Goal: Task Accomplishment & Management: Use online tool/utility

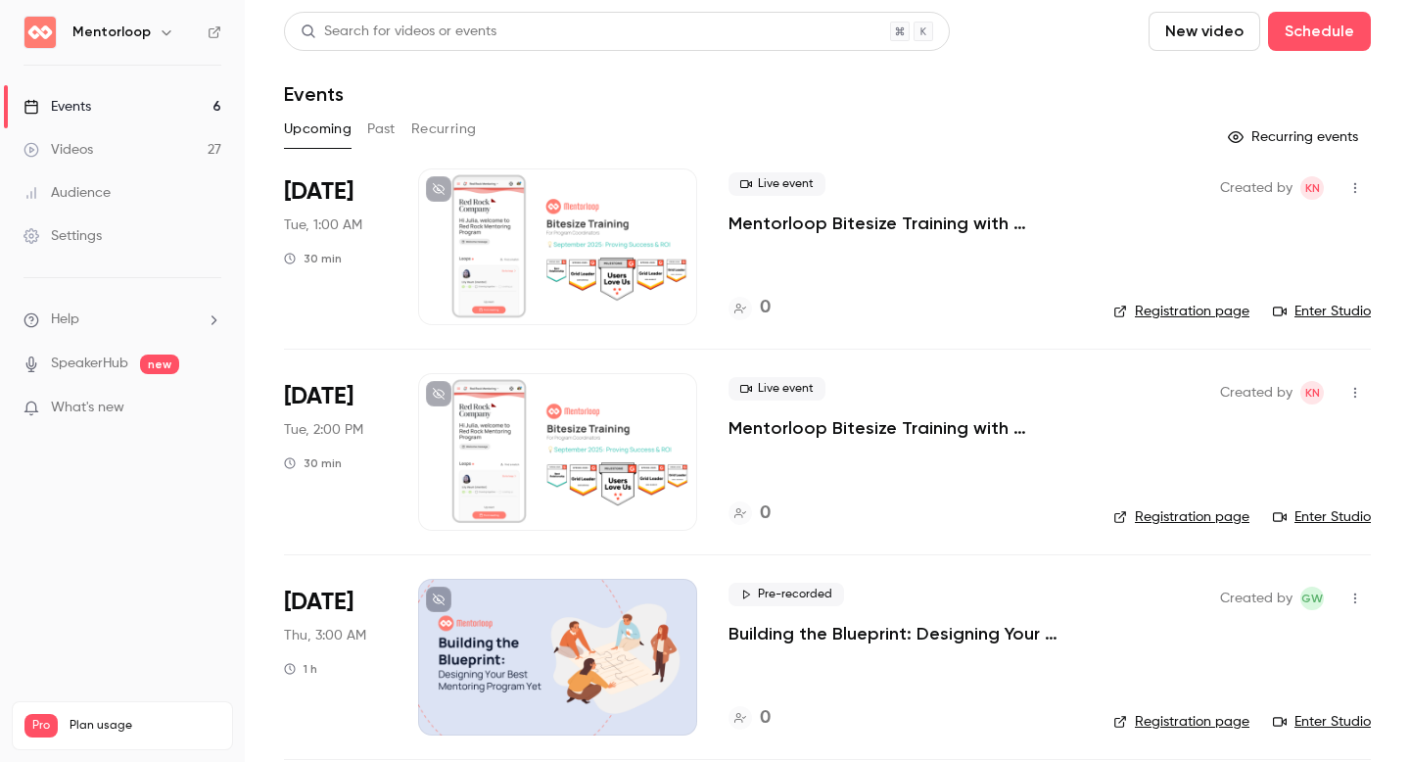
click at [895, 433] on p "Mentorloop Bitesize Training with [PERSON_NAME]: Proving Success & ROI" at bounding box center [906, 428] width 354 height 24
click at [395, 119] on button "Past" at bounding box center [381, 129] width 28 height 31
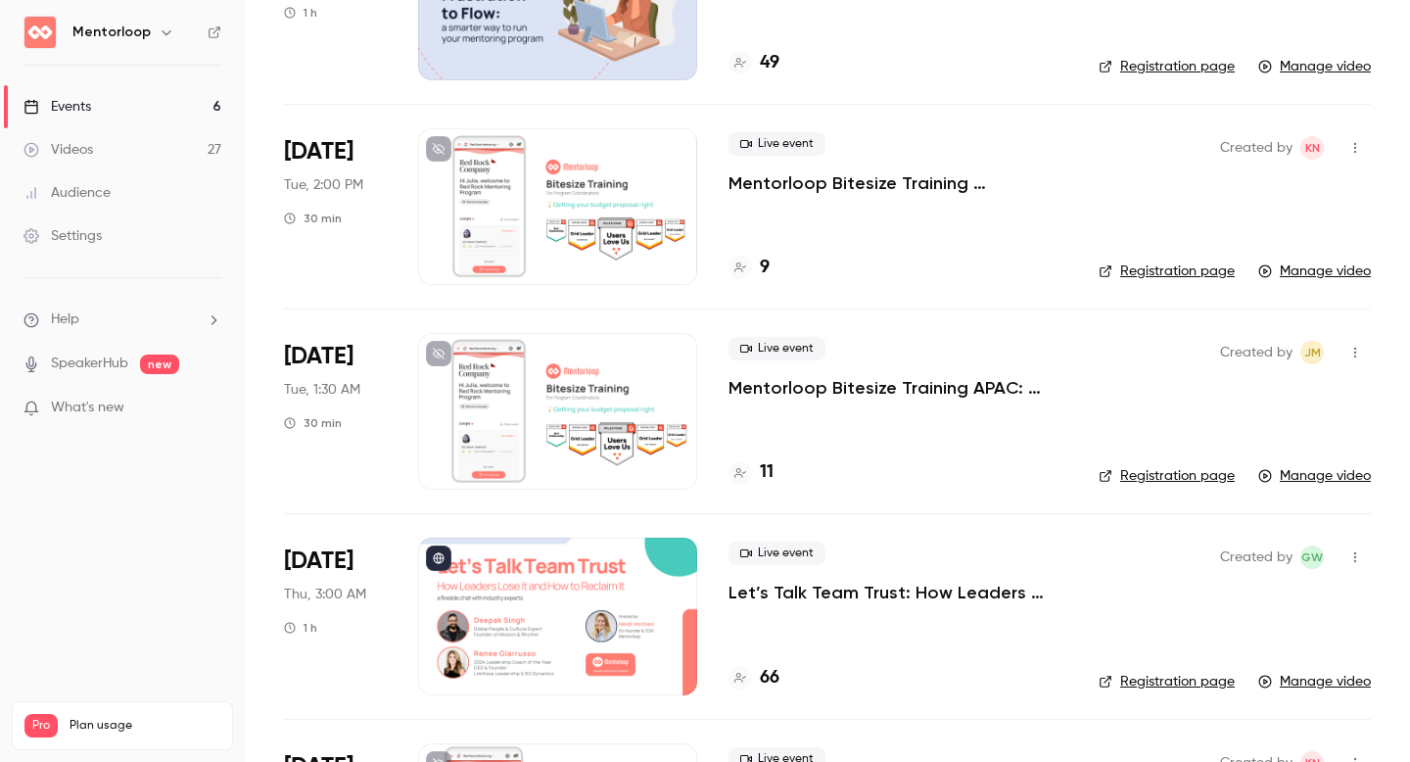
scroll to position [1059, 0]
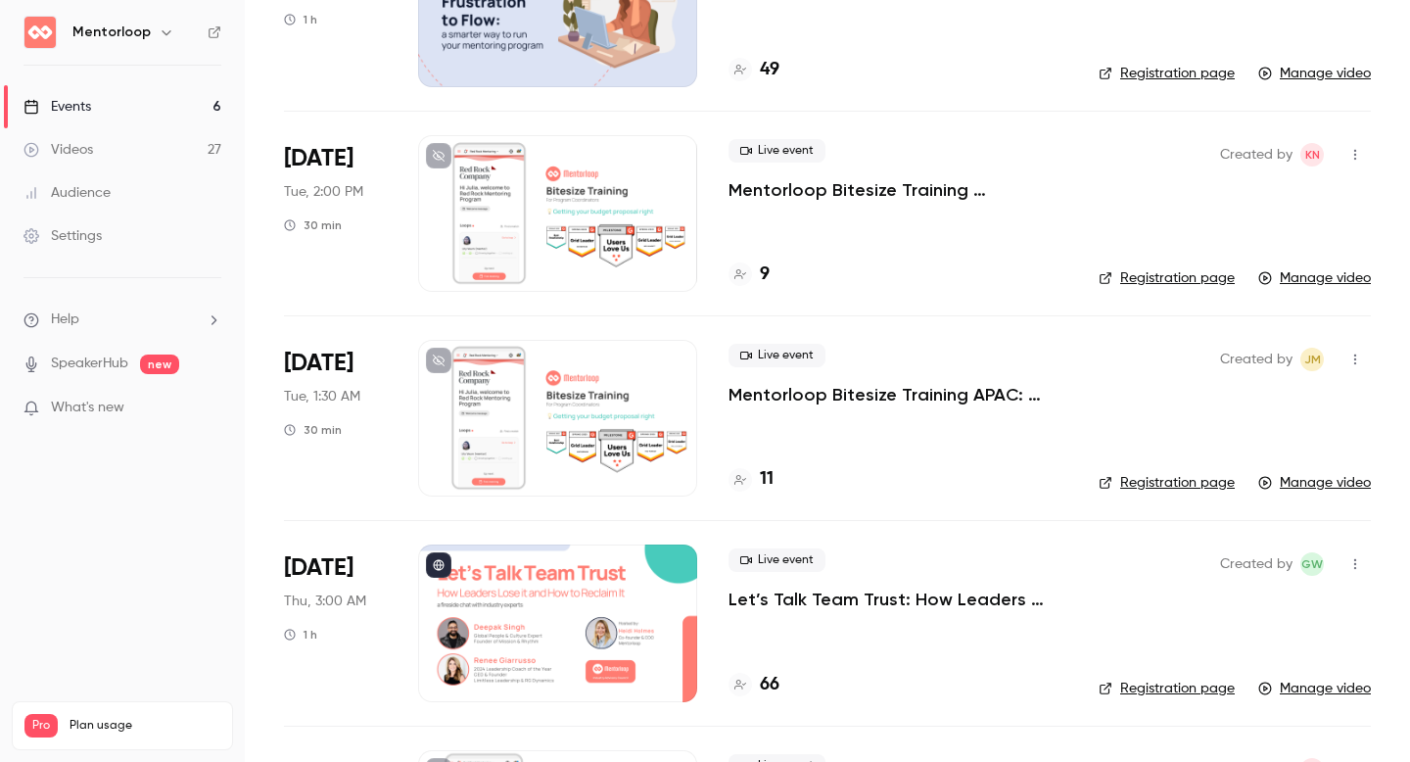
click at [825, 400] on p "Mentorloop Bitesize Training APAC: Getting Your Budget Proposal Right" at bounding box center [898, 395] width 339 height 24
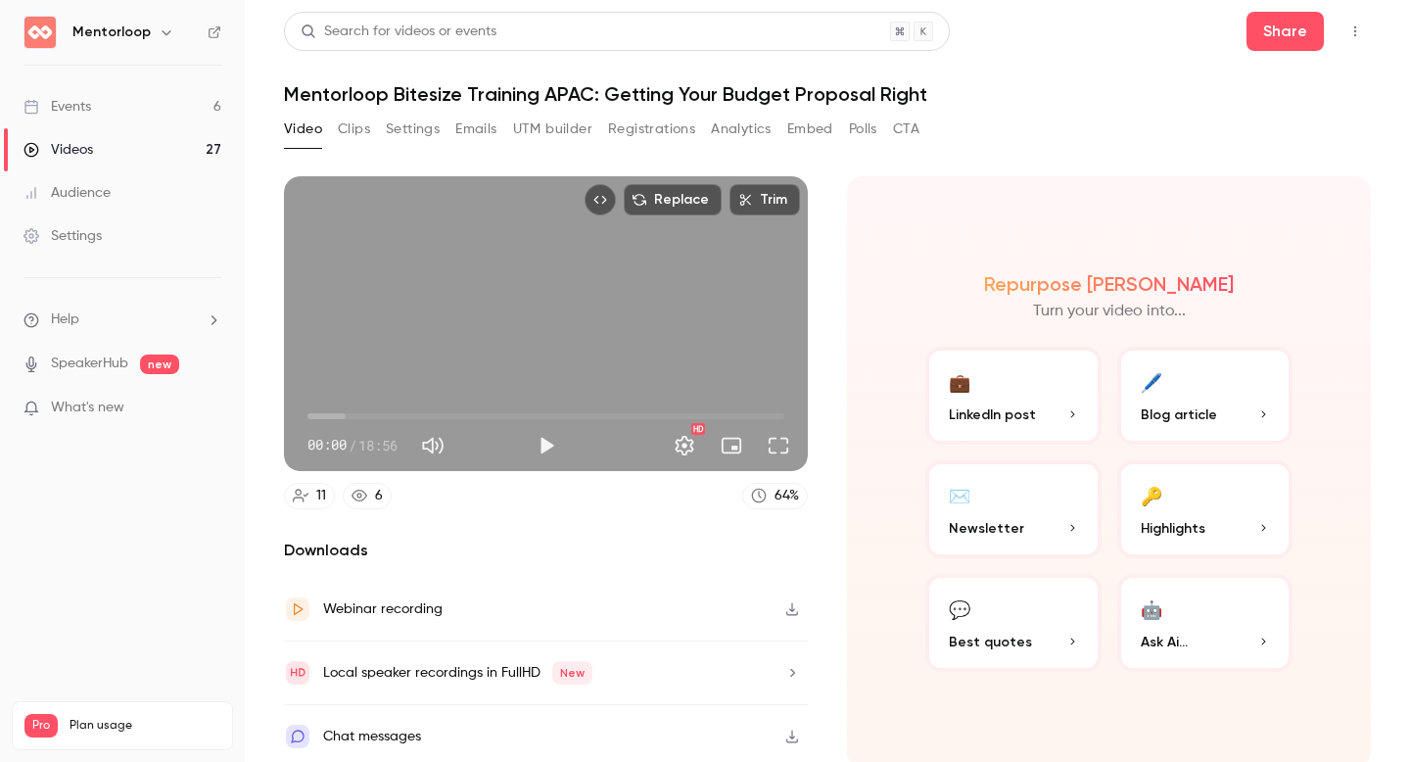
click at [789, 608] on icon "button" at bounding box center [792, 609] width 12 height 13
click at [656, 130] on button "Registrations" at bounding box center [651, 129] width 87 height 31
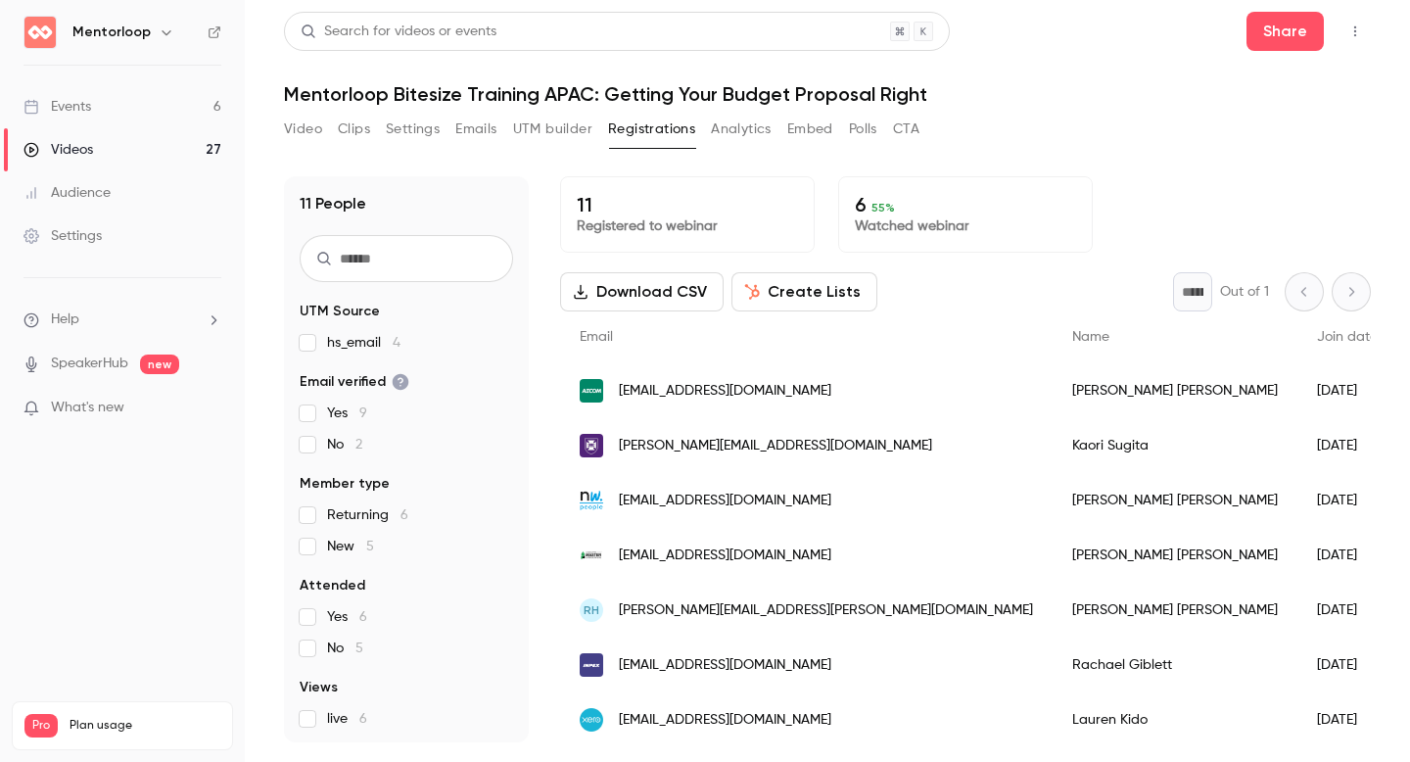
click at [793, 289] on button "Create Lists" at bounding box center [805, 291] width 146 height 39
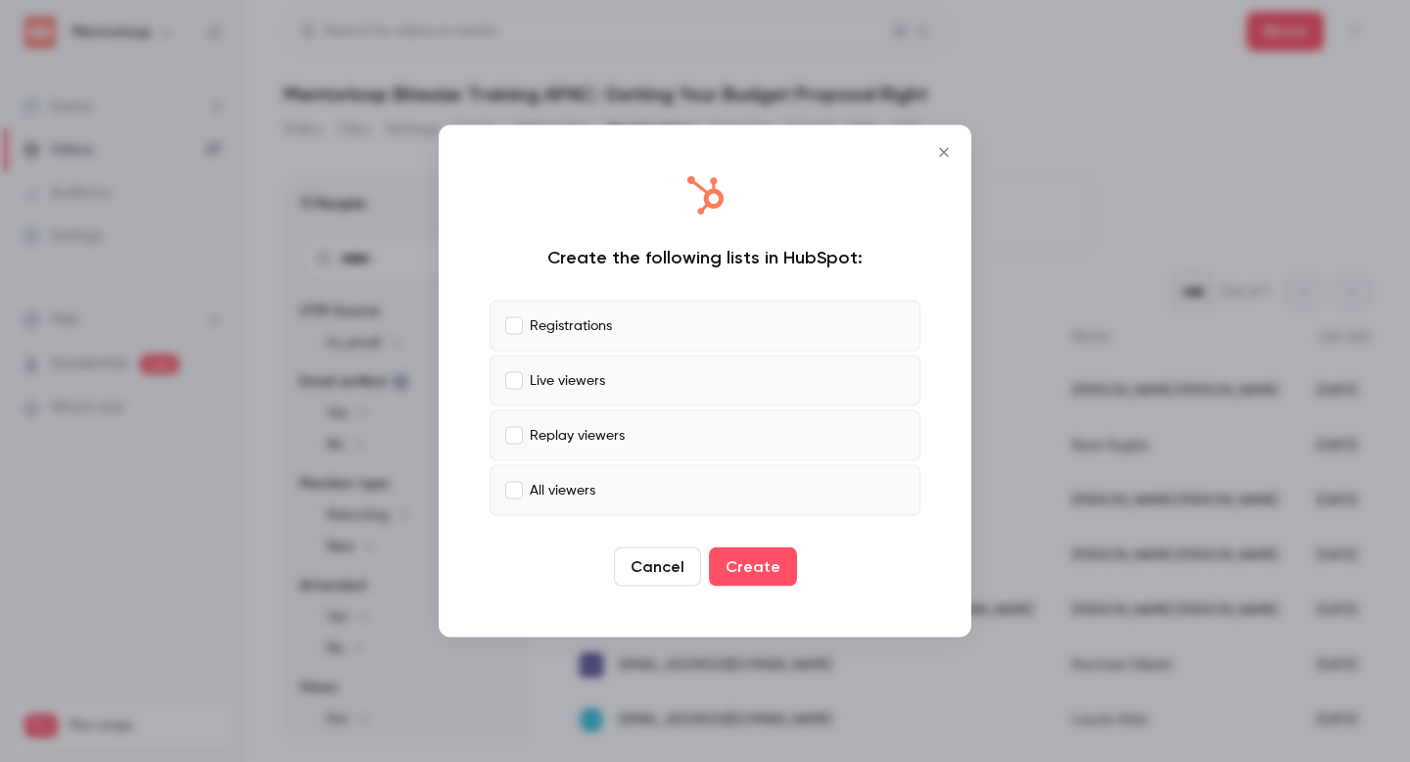
click at [543, 484] on p "All viewers" at bounding box center [563, 490] width 66 height 21
click at [749, 559] on button "Create" at bounding box center [753, 566] width 88 height 39
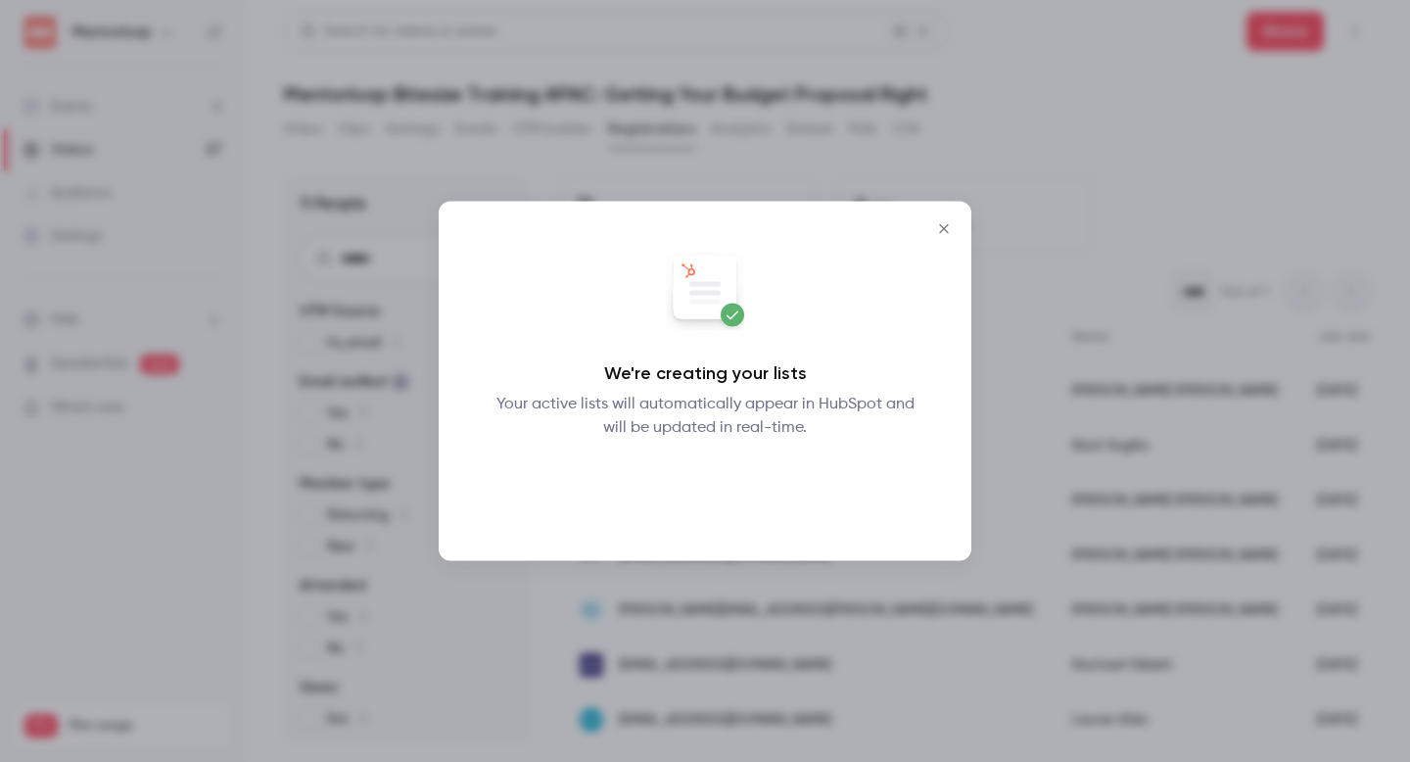
click at [710, 500] on button "Okay" at bounding box center [705, 490] width 71 height 39
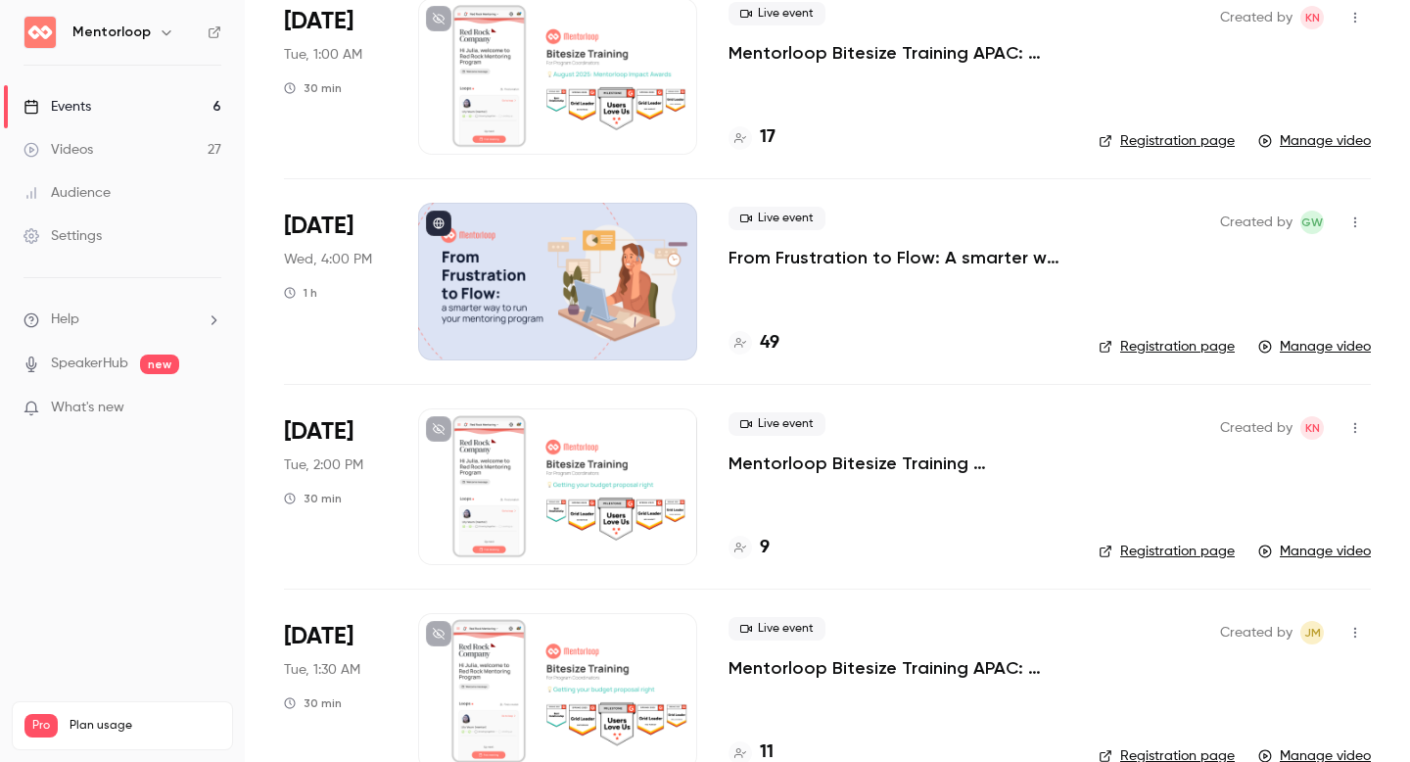
scroll to position [787, 0]
click at [841, 462] on p "Mentorloop Bitesize Training Americas/EMEA: Getting Your Budget Proposal Right" at bounding box center [898, 462] width 339 height 24
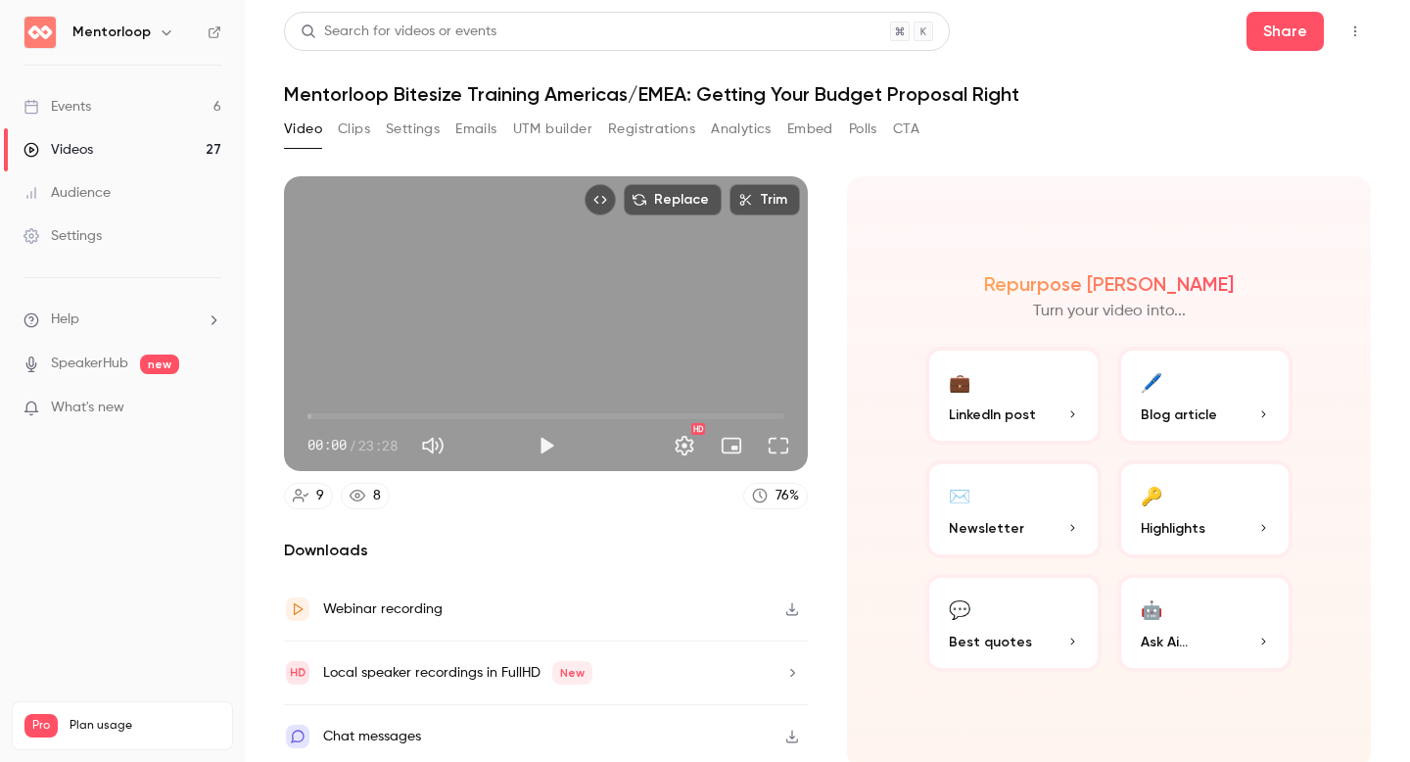
click at [676, 125] on button "Registrations" at bounding box center [651, 129] width 87 height 31
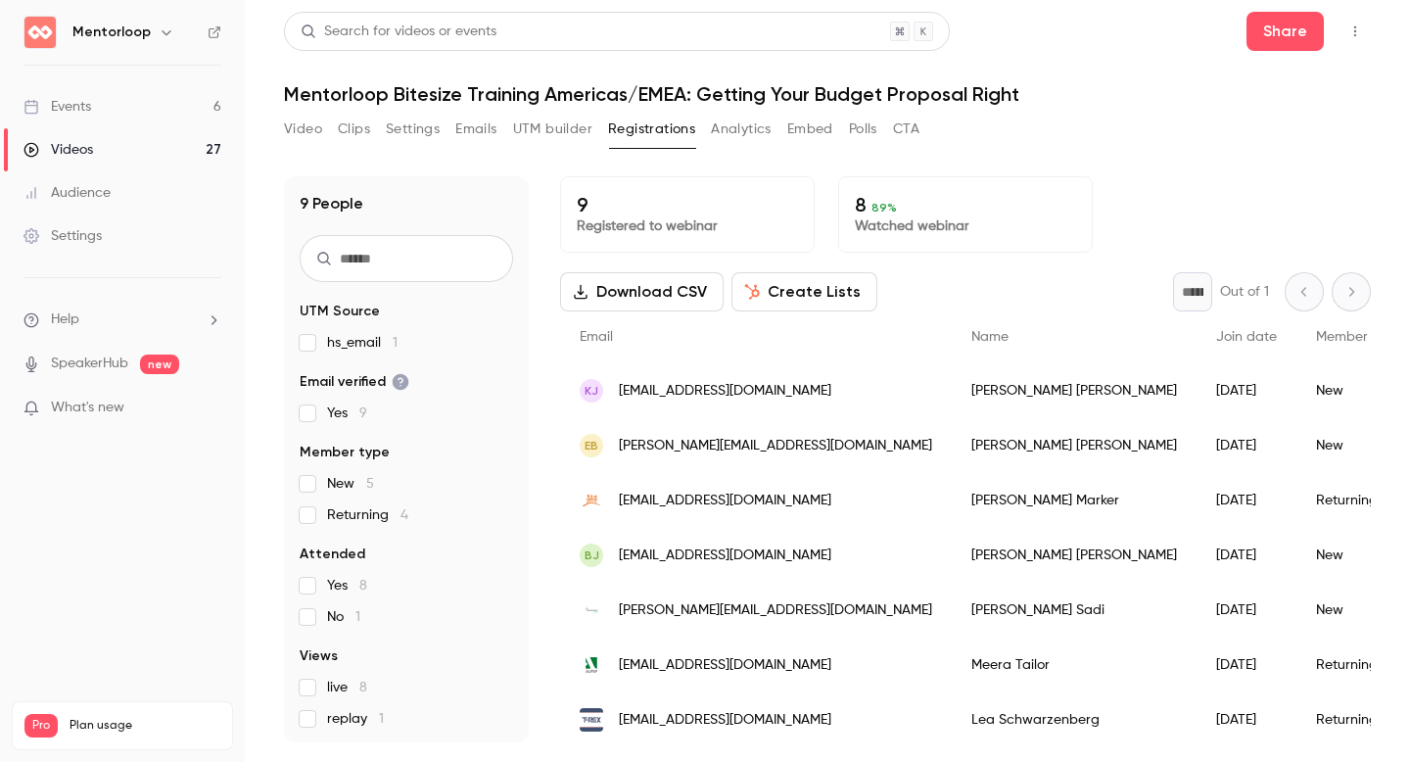
click at [778, 297] on button "Create Lists" at bounding box center [805, 291] width 146 height 39
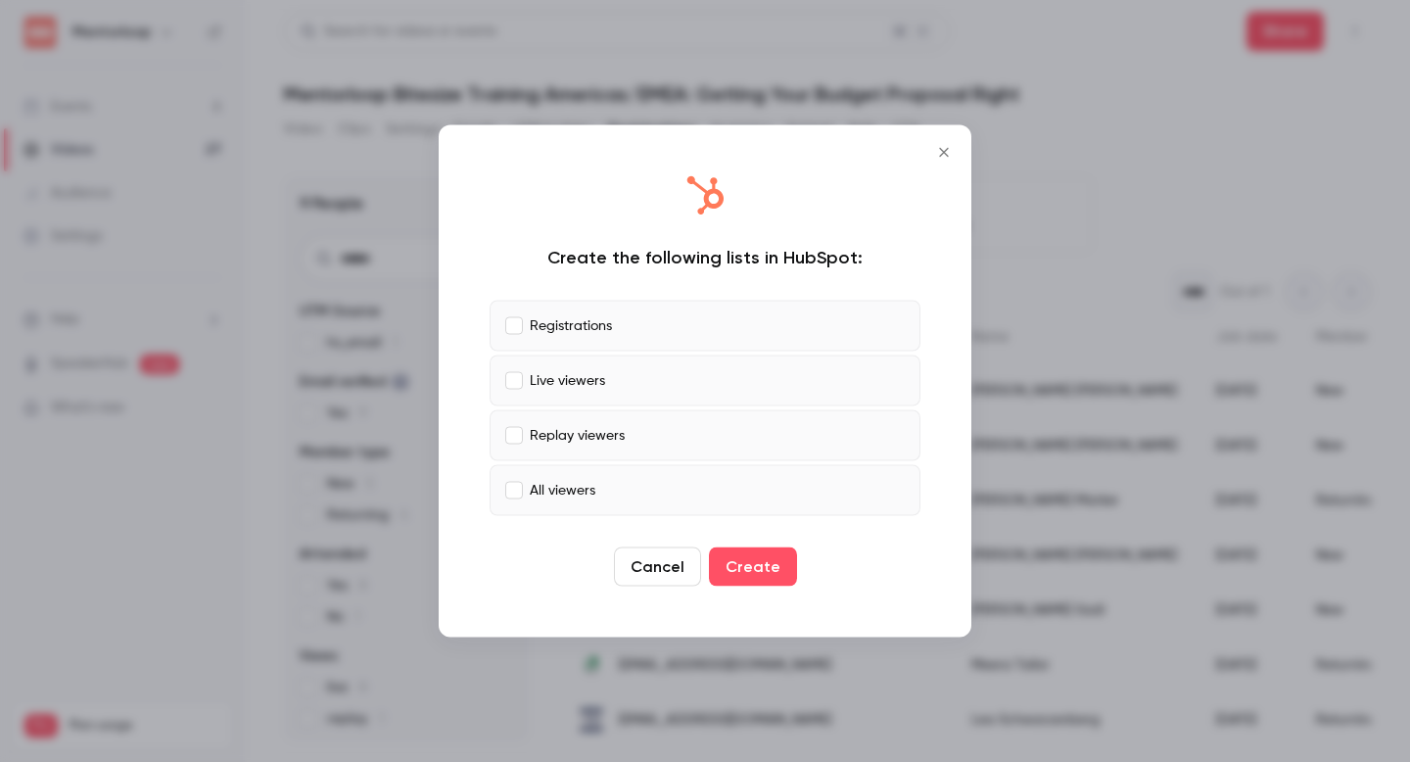
click at [534, 488] on p "All viewers" at bounding box center [563, 490] width 66 height 21
click at [736, 564] on button "Create" at bounding box center [753, 566] width 88 height 39
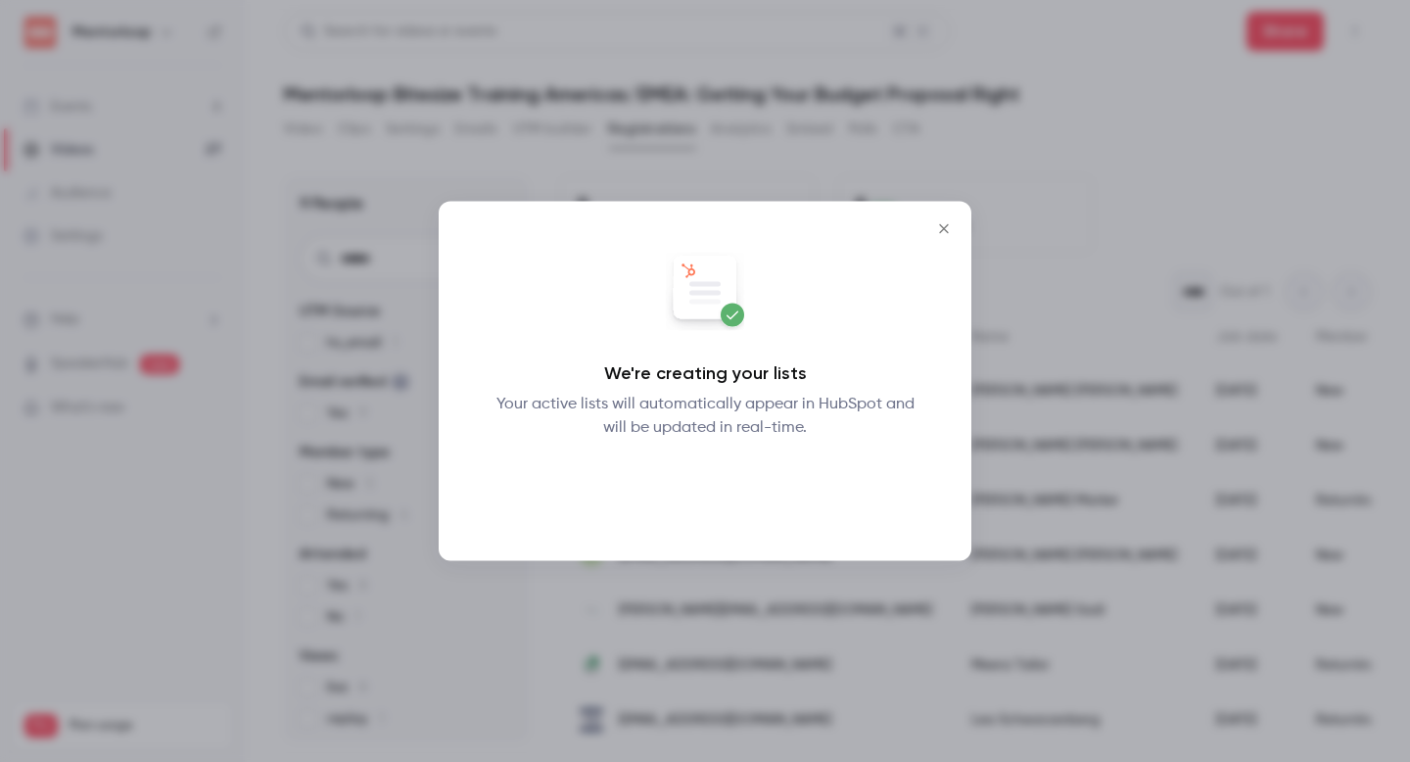
click at [692, 483] on button "Okay" at bounding box center [705, 490] width 71 height 39
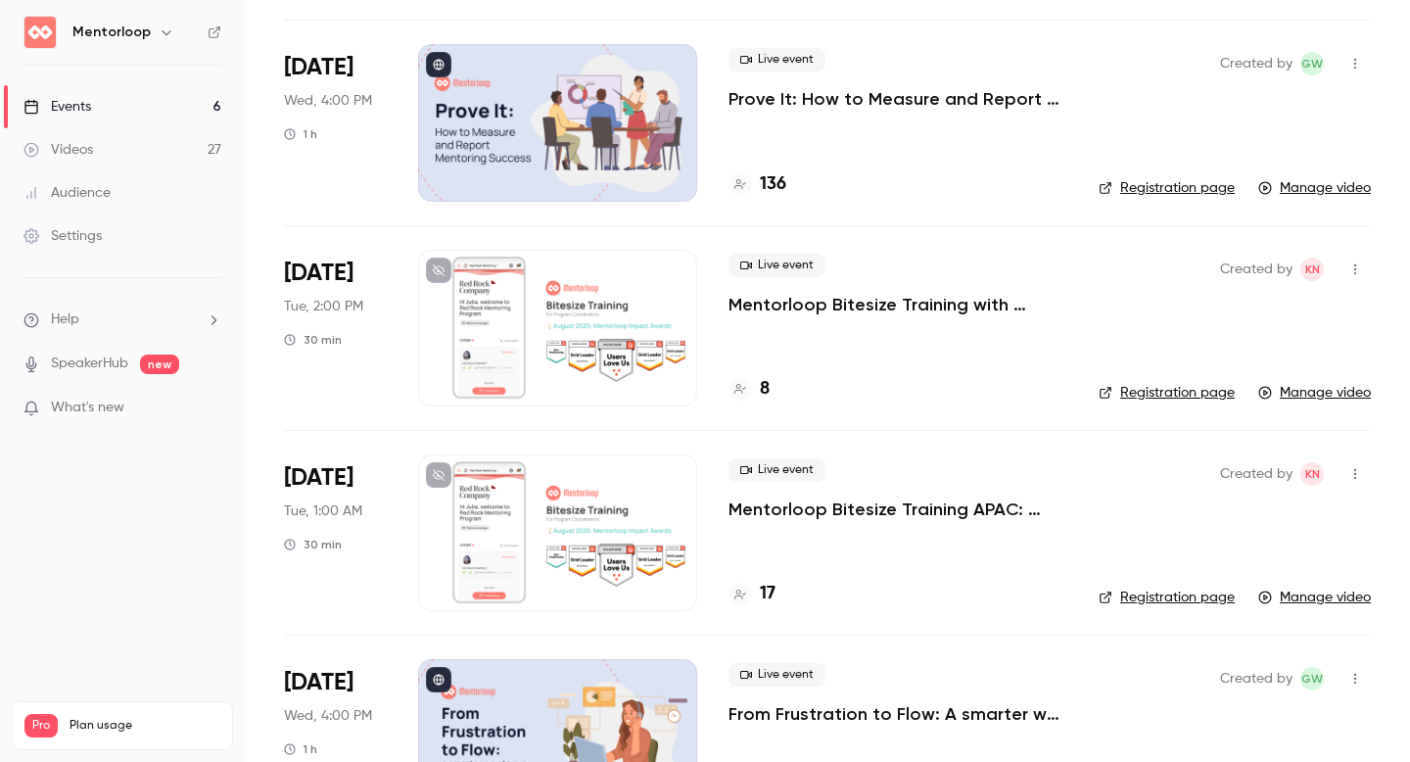
scroll to position [335, 0]
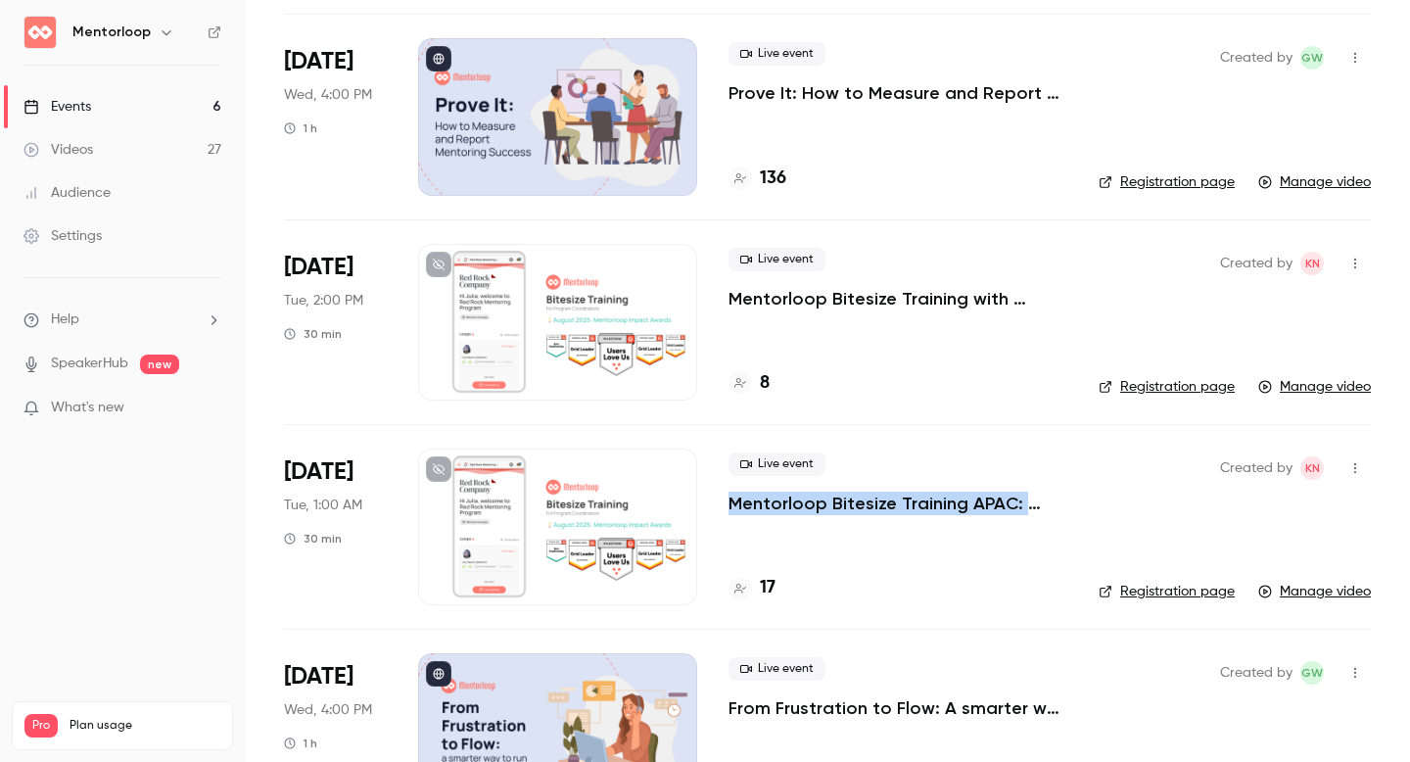
click at [828, 295] on p "Mentorloop Bitesize Training with Kristin: Mentorloop Impact Awards" at bounding box center [898, 299] width 339 height 24
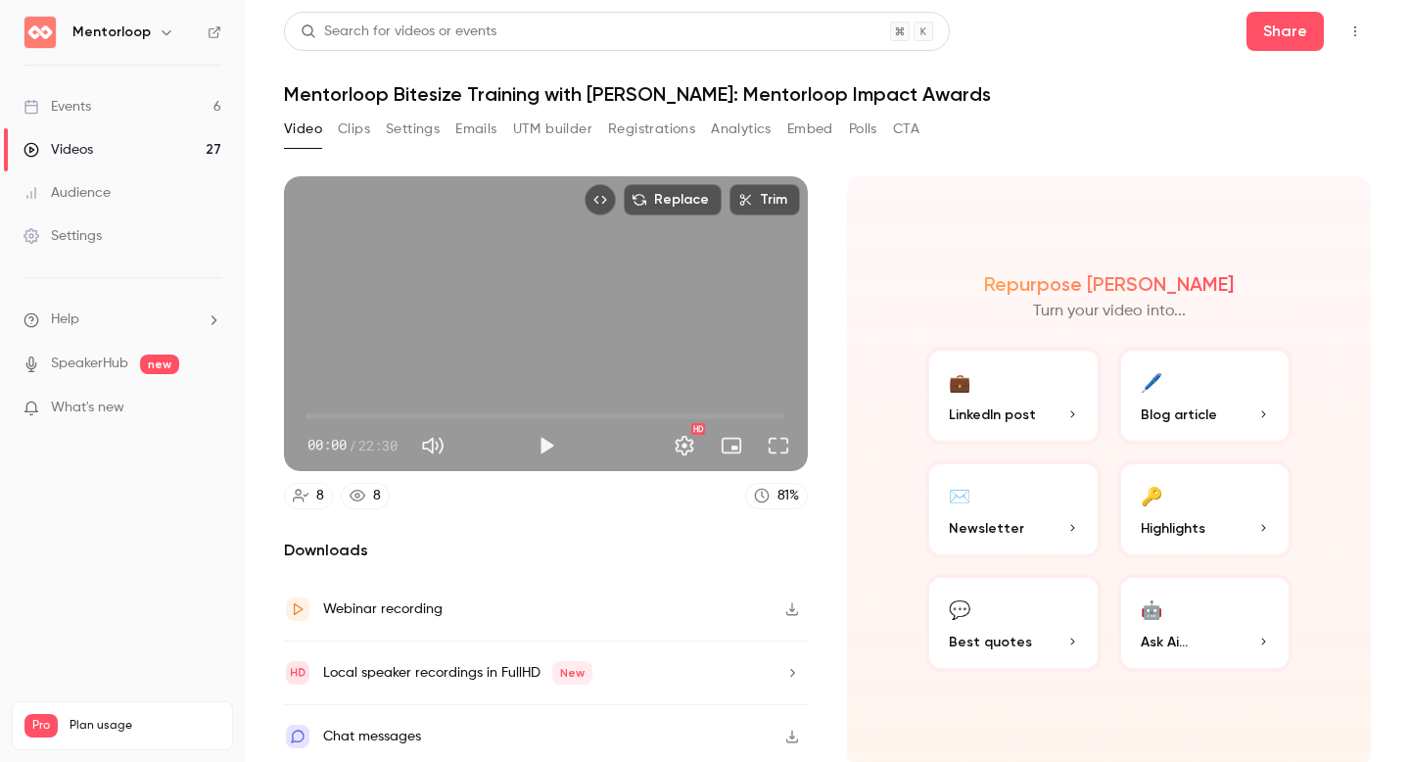
click at [636, 142] on button "Registrations" at bounding box center [651, 129] width 87 height 31
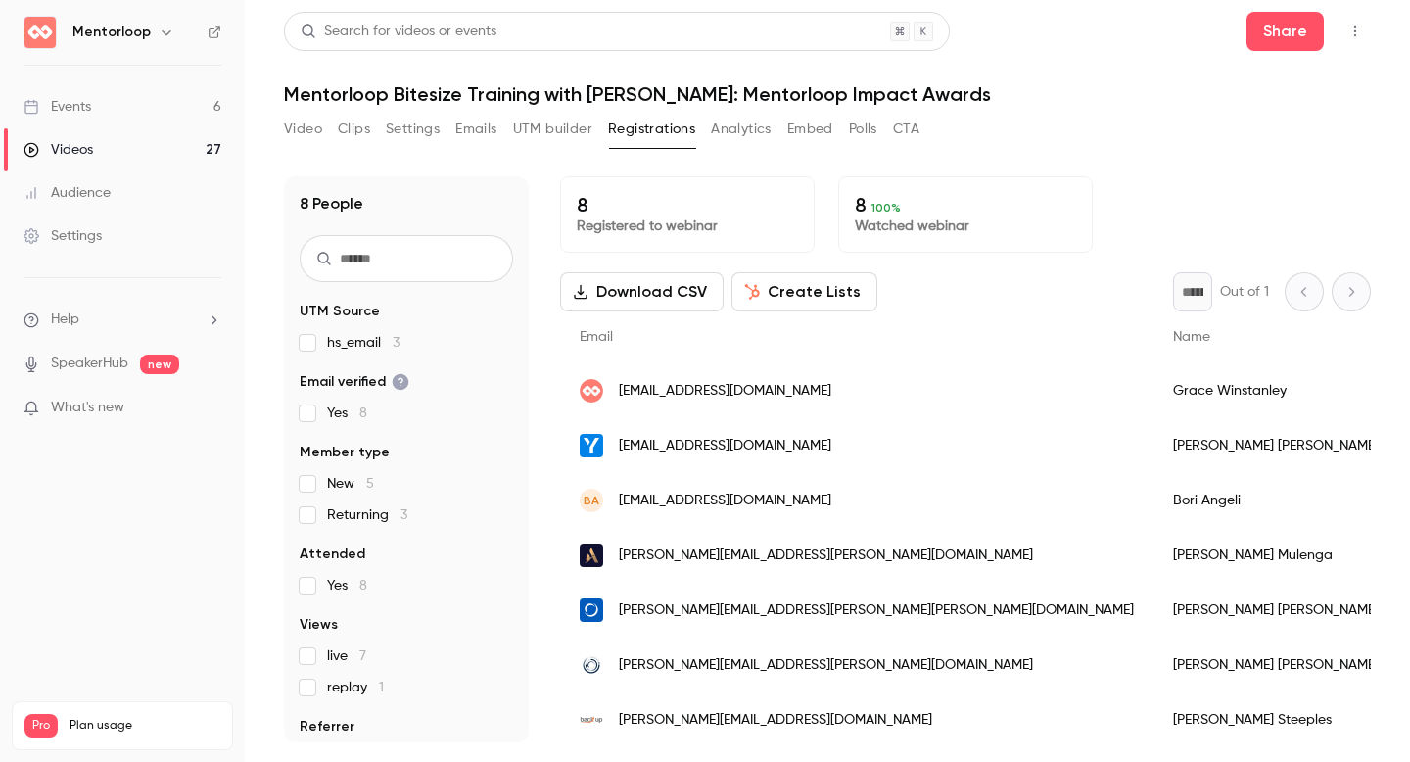
click at [820, 300] on button "Create Lists" at bounding box center [805, 291] width 146 height 39
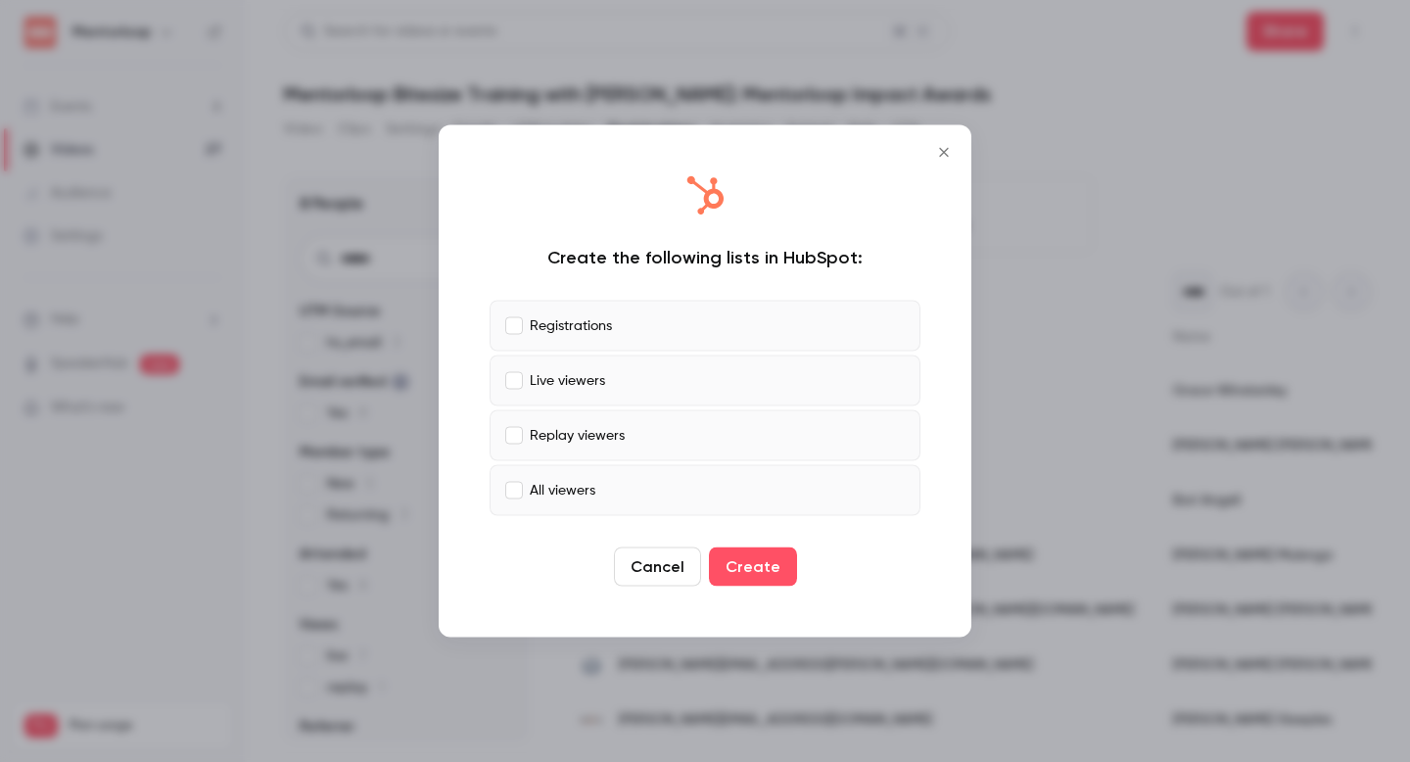
click at [551, 484] on p "All viewers" at bounding box center [563, 490] width 66 height 21
click at [743, 550] on button "Create" at bounding box center [753, 566] width 88 height 39
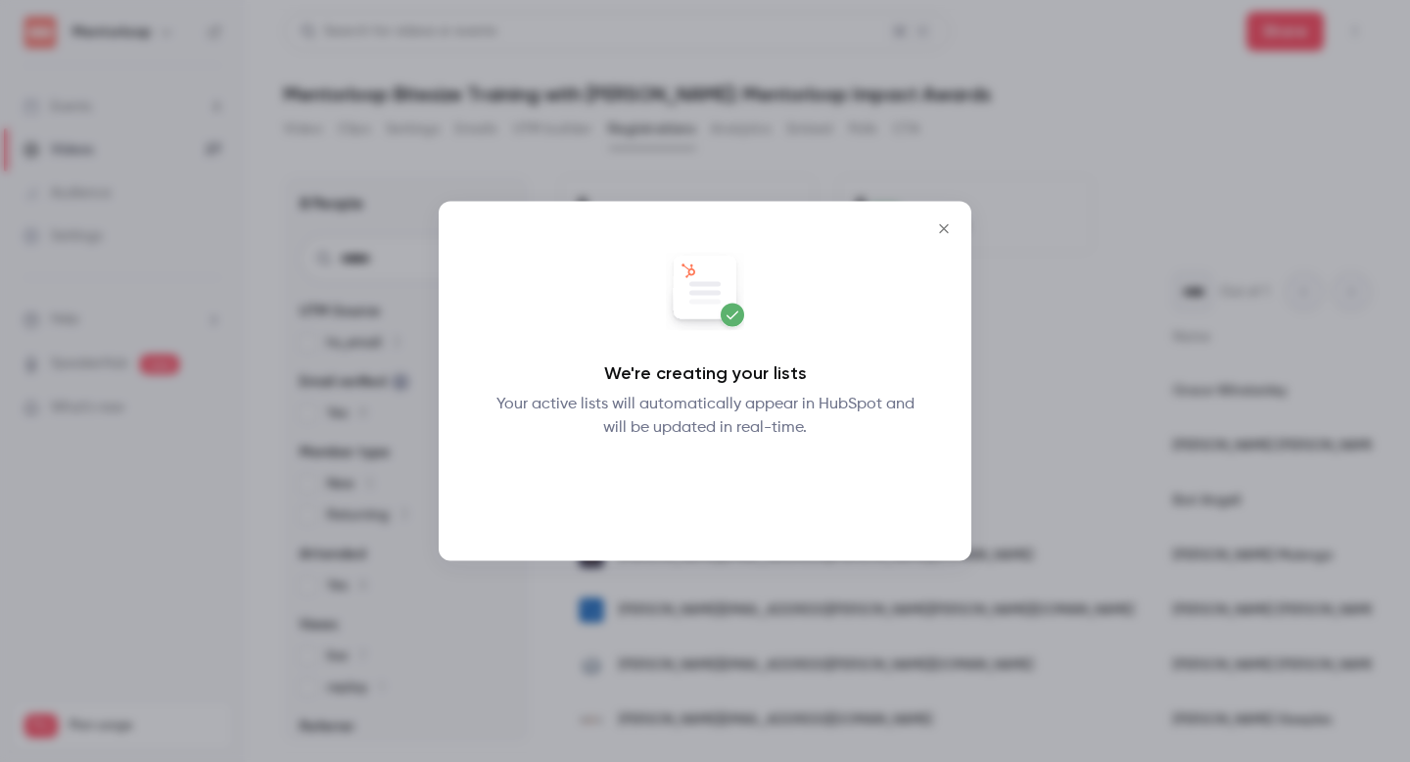
click at [721, 493] on button "Okay" at bounding box center [705, 490] width 71 height 39
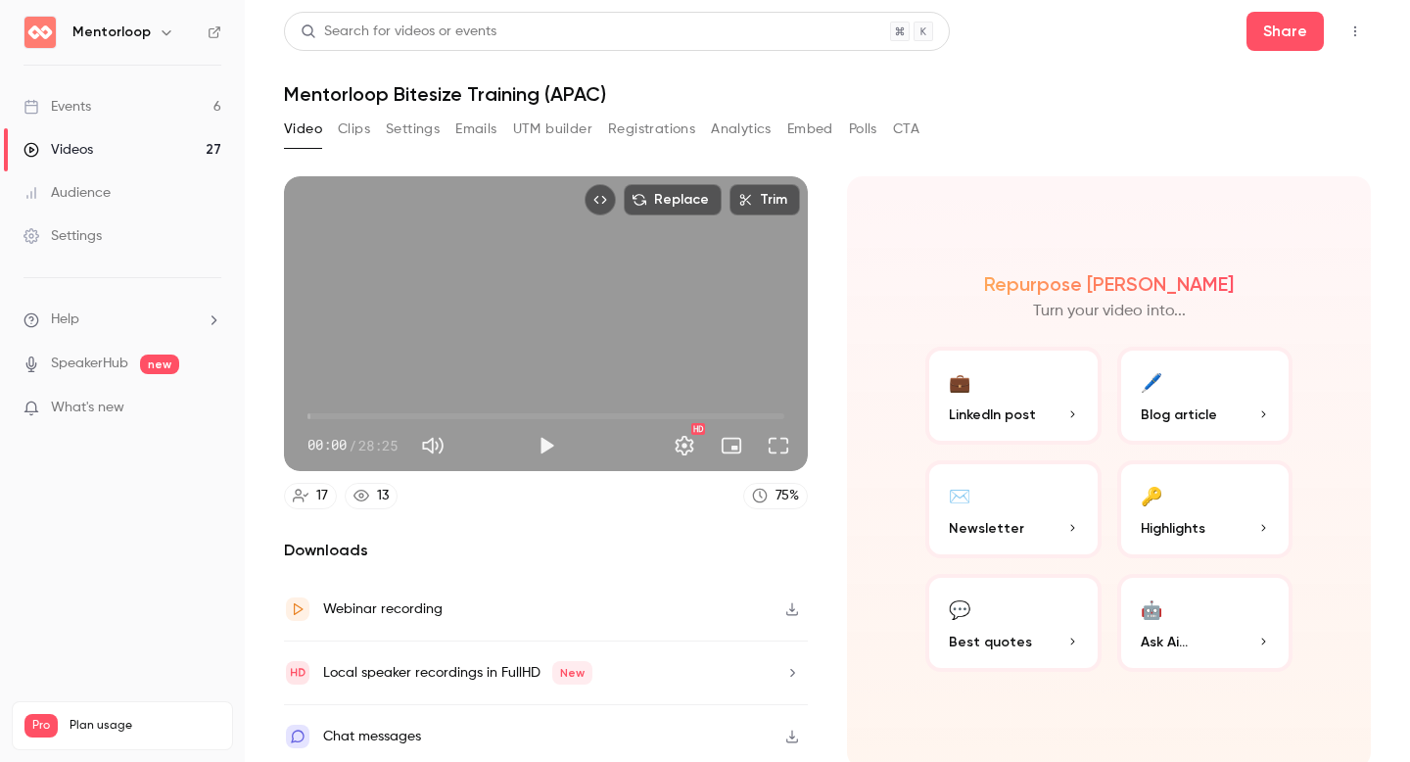
scroll to position [1, 0]
click at [645, 134] on button "Registrations" at bounding box center [651, 128] width 87 height 31
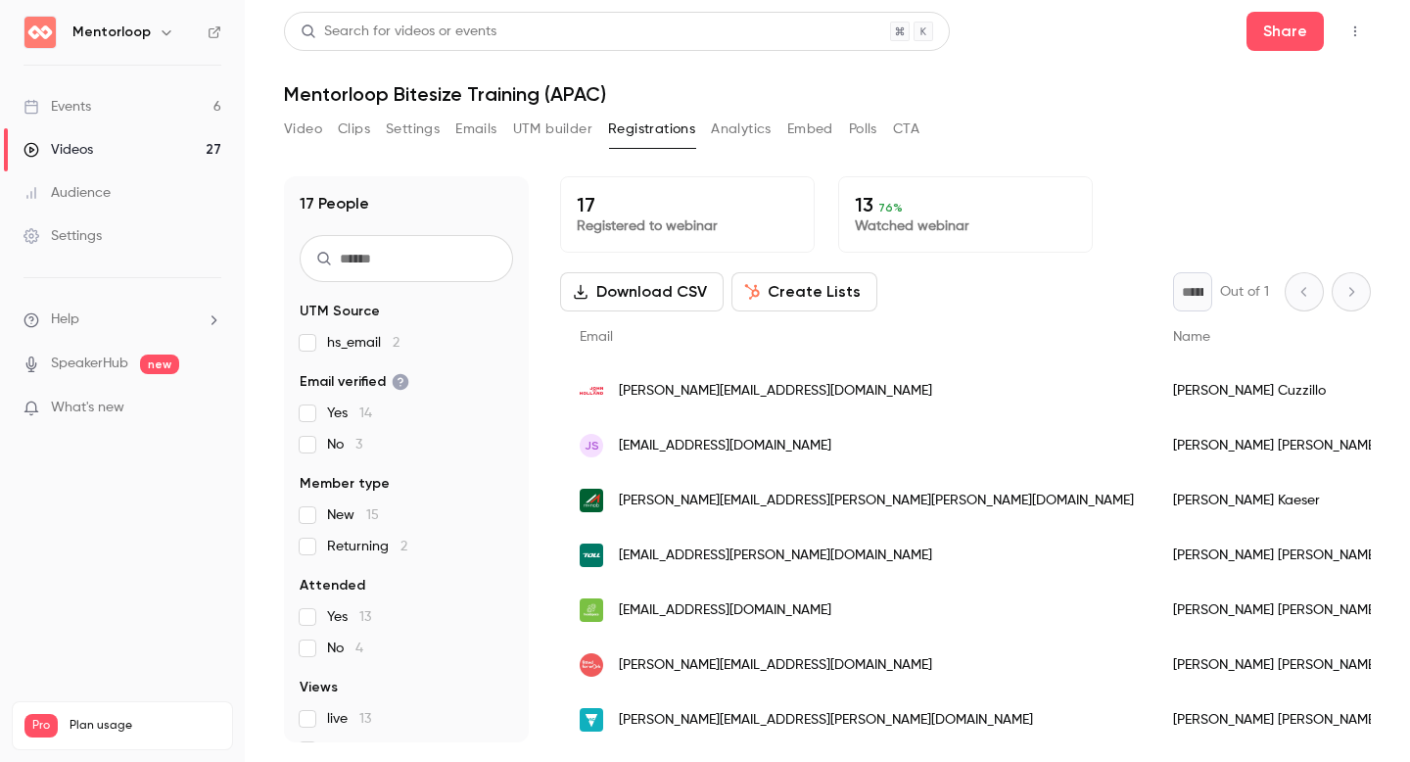
click at [790, 279] on button "Create Lists" at bounding box center [805, 291] width 146 height 39
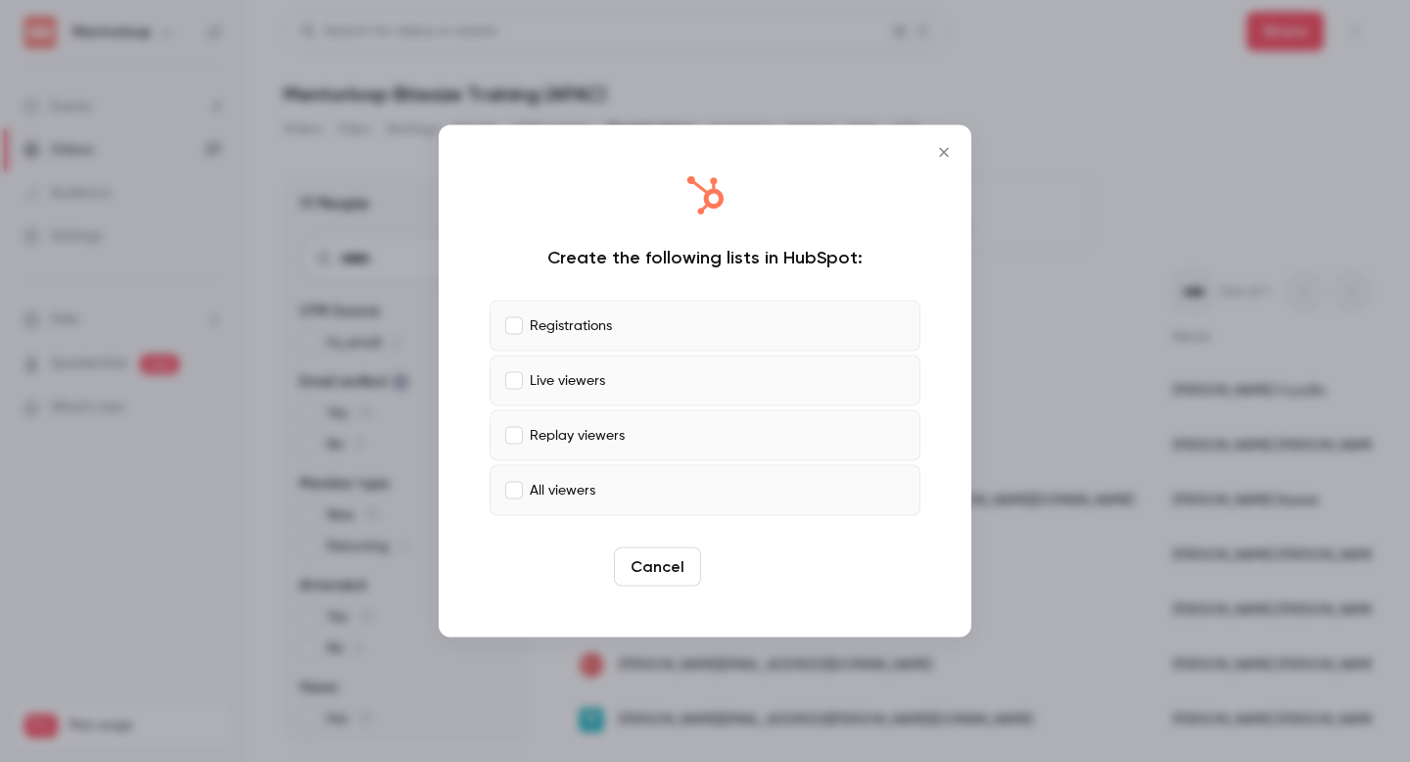
click at [734, 560] on button "Create" at bounding box center [753, 566] width 88 height 39
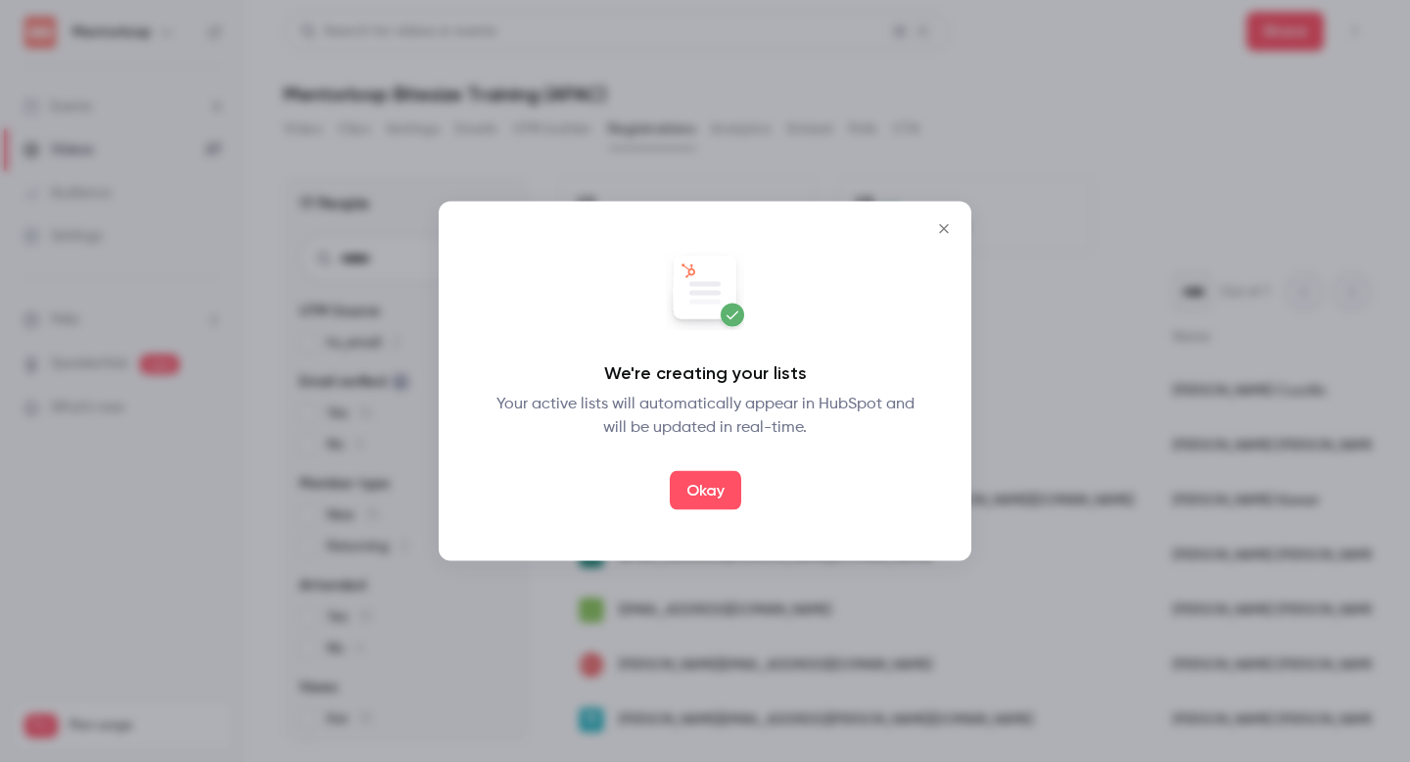
click at [731, 476] on button "Okay" at bounding box center [705, 490] width 71 height 39
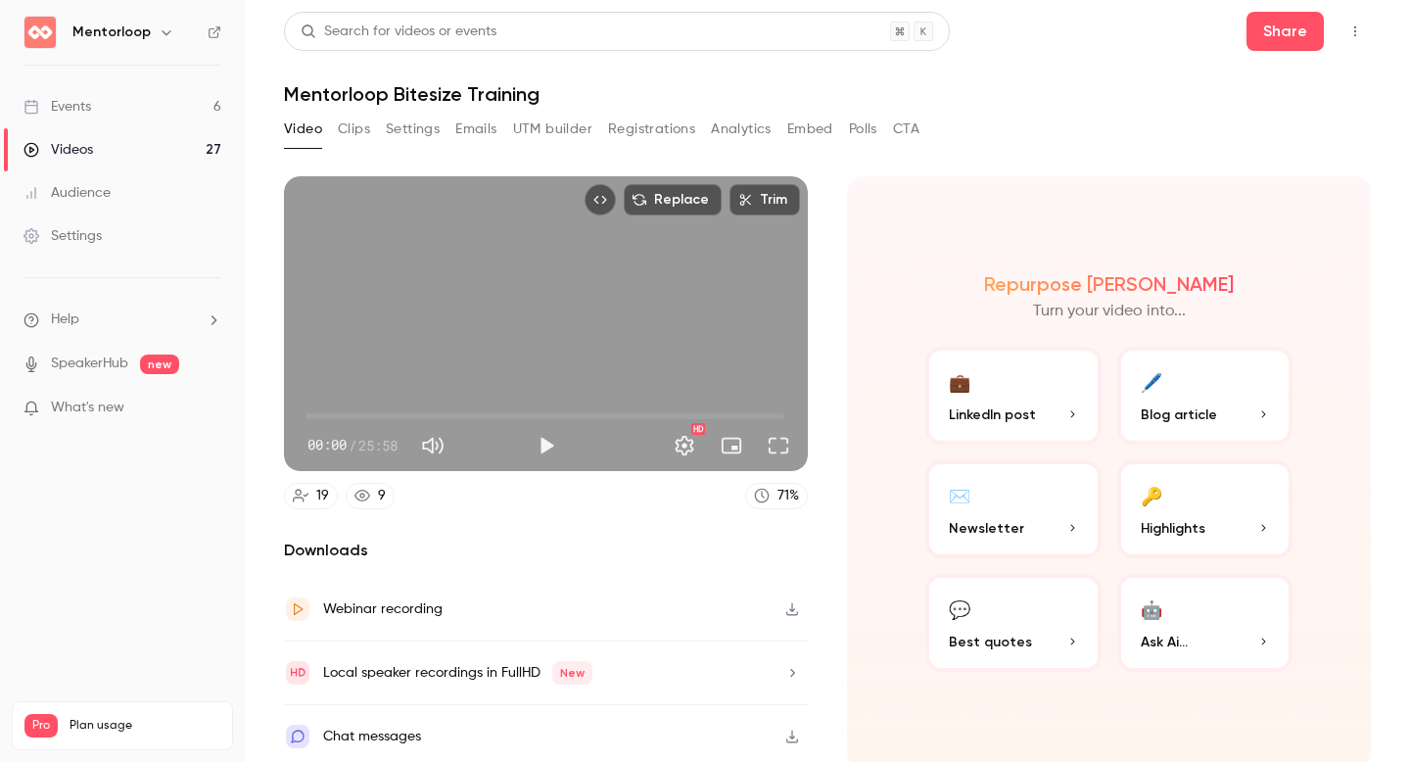
click at [686, 128] on button "Registrations" at bounding box center [651, 129] width 87 height 31
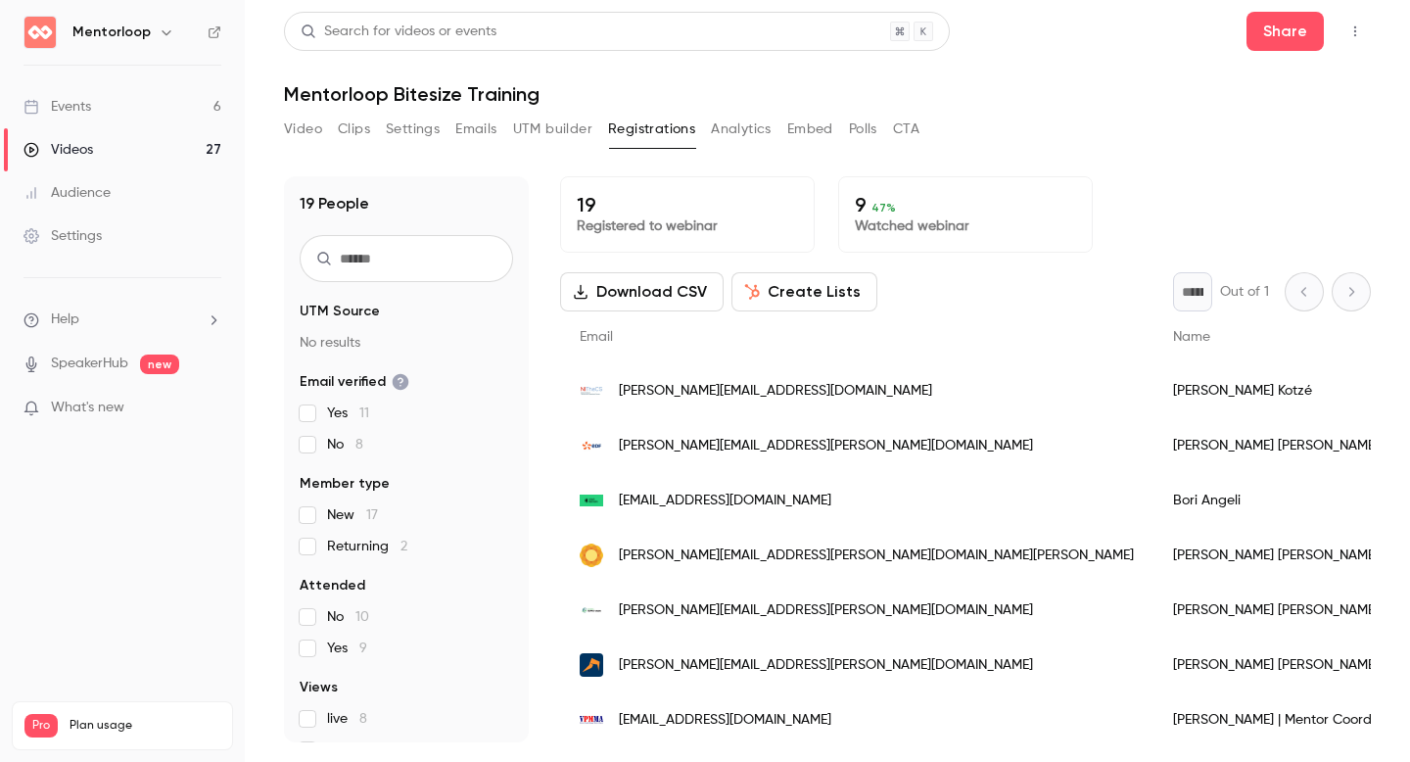
click at [791, 292] on button "Create Lists" at bounding box center [805, 291] width 146 height 39
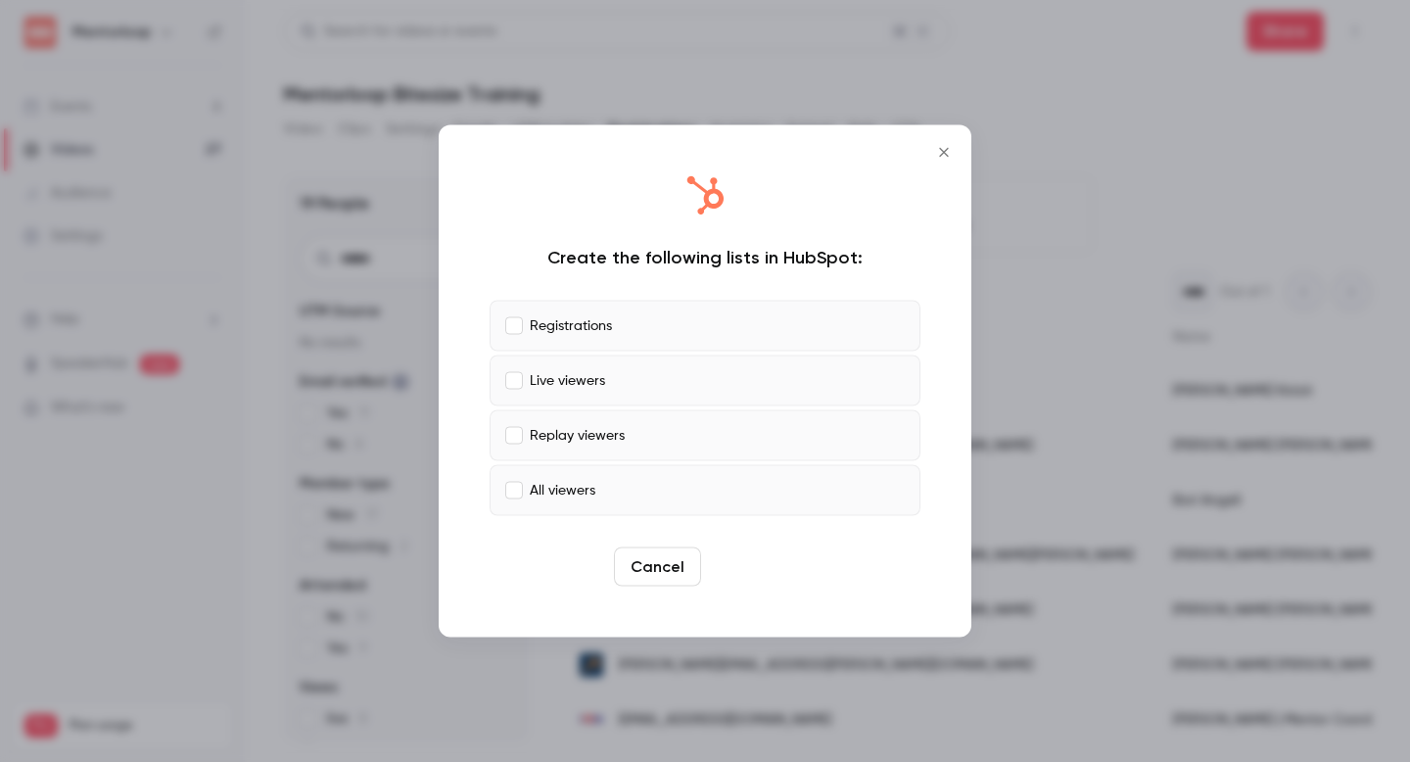
click at [741, 565] on button "Create" at bounding box center [753, 566] width 88 height 39
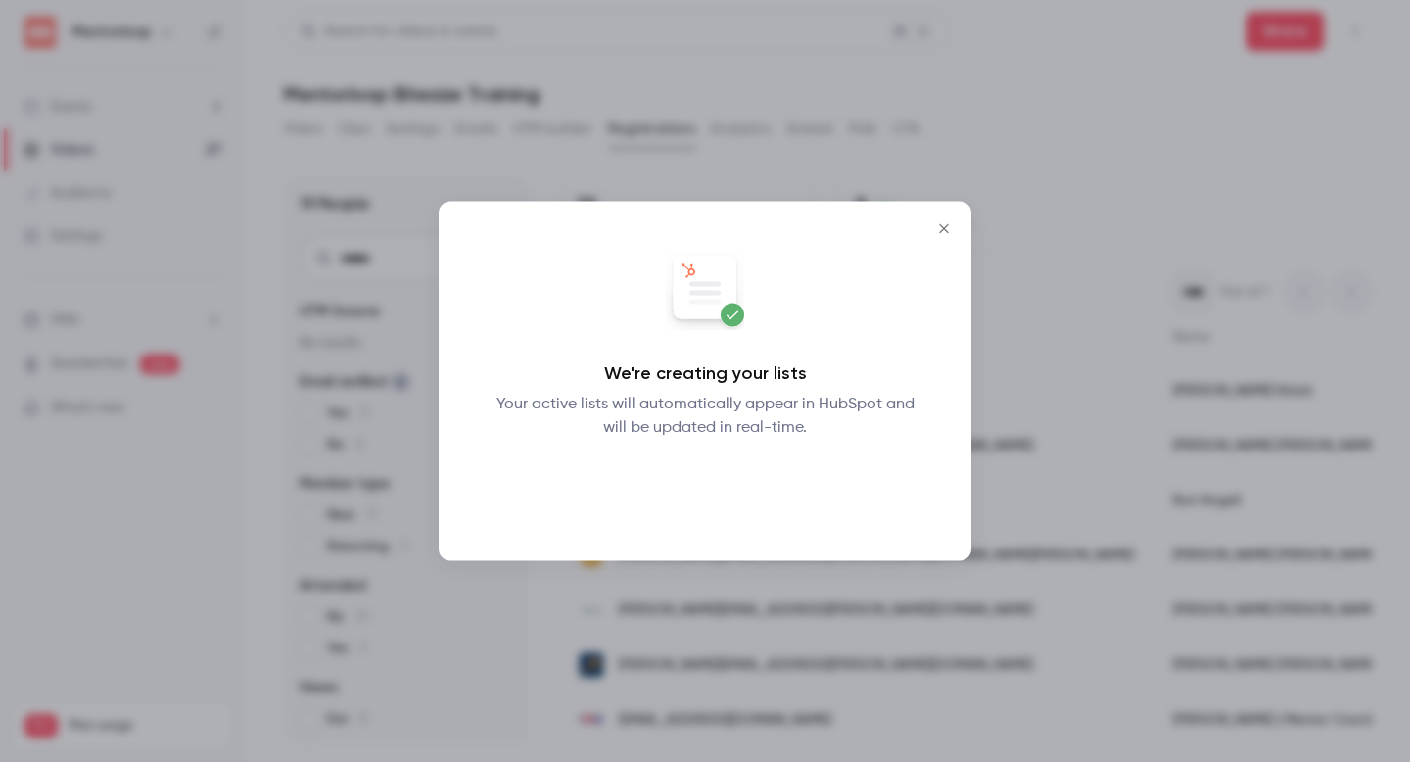
click at [704, 494] on button "Okay" at bounding box center [705, 490] width 71 height 39
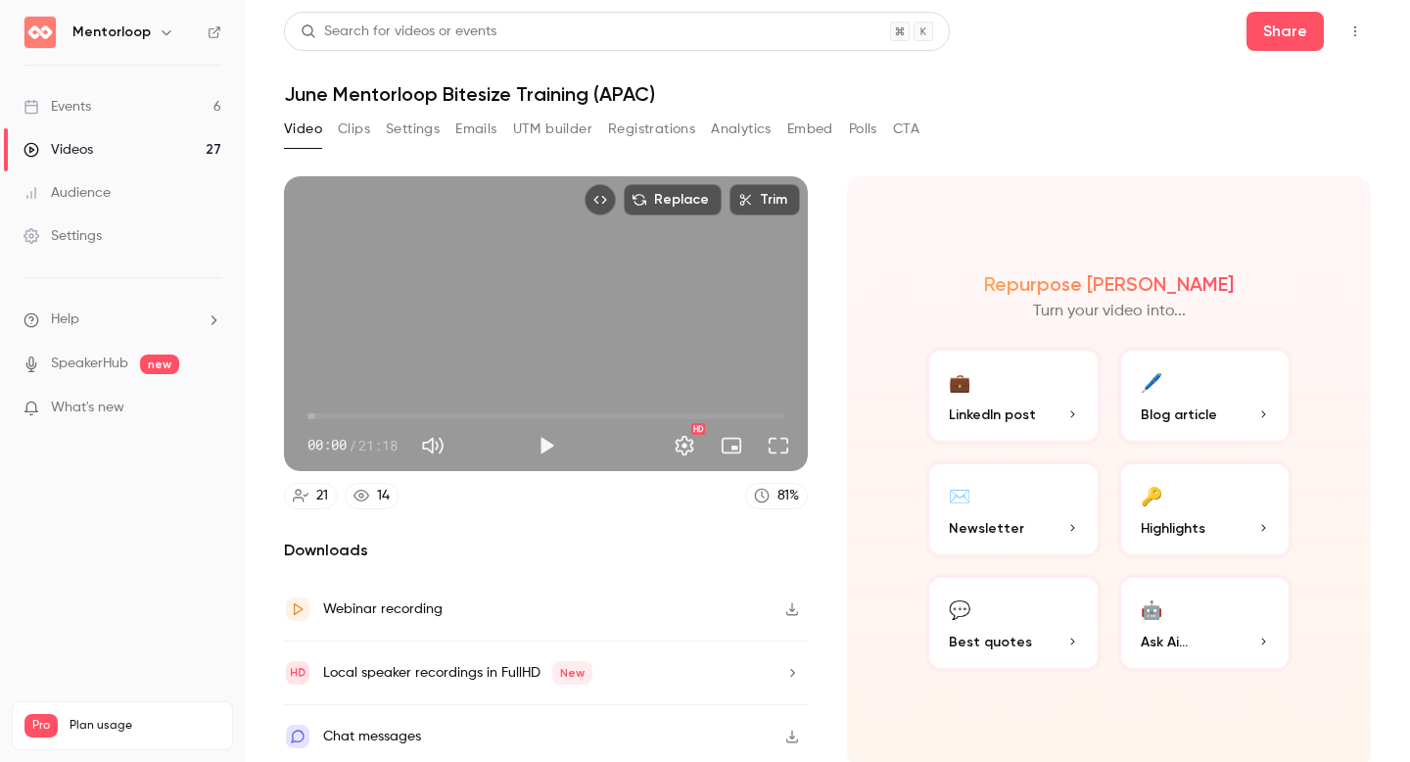
click at [636, 139] on button "Registrations" at bounding box center [651, 129] width 87 height 31
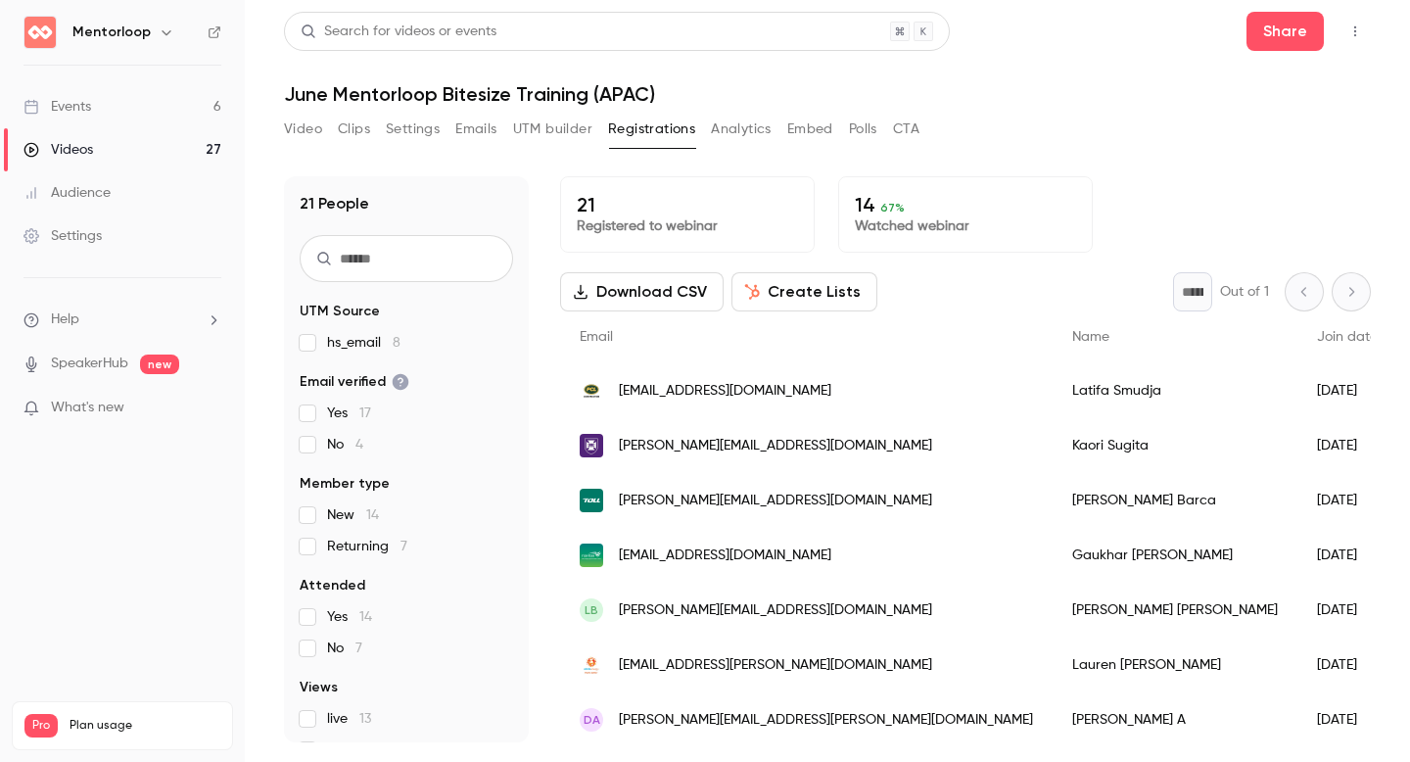
click at [301, 133] on button "Video" at bounding box center [303, 129] width 38 height 31
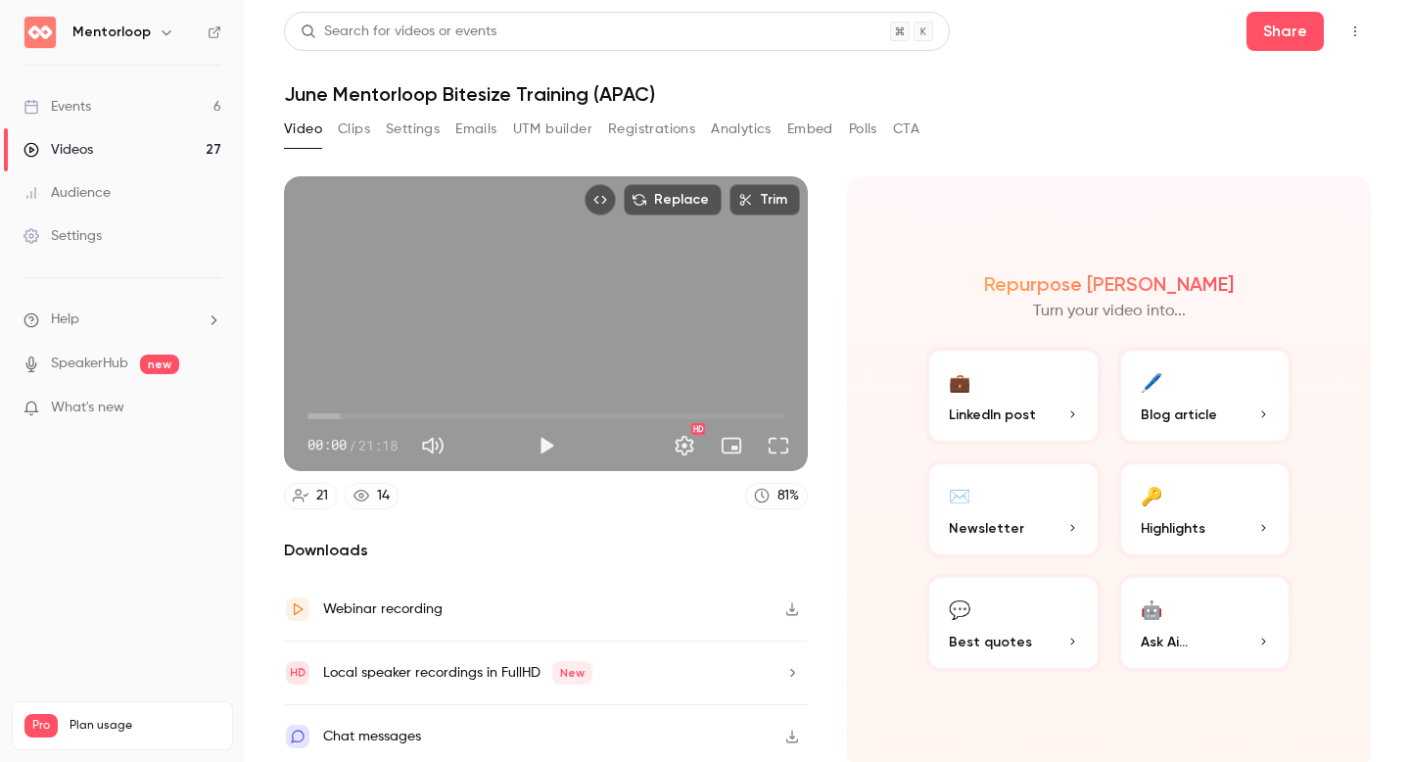
click at [679, 138] on button "Registrations" at bounding box center [651, 129] width 87 height 31
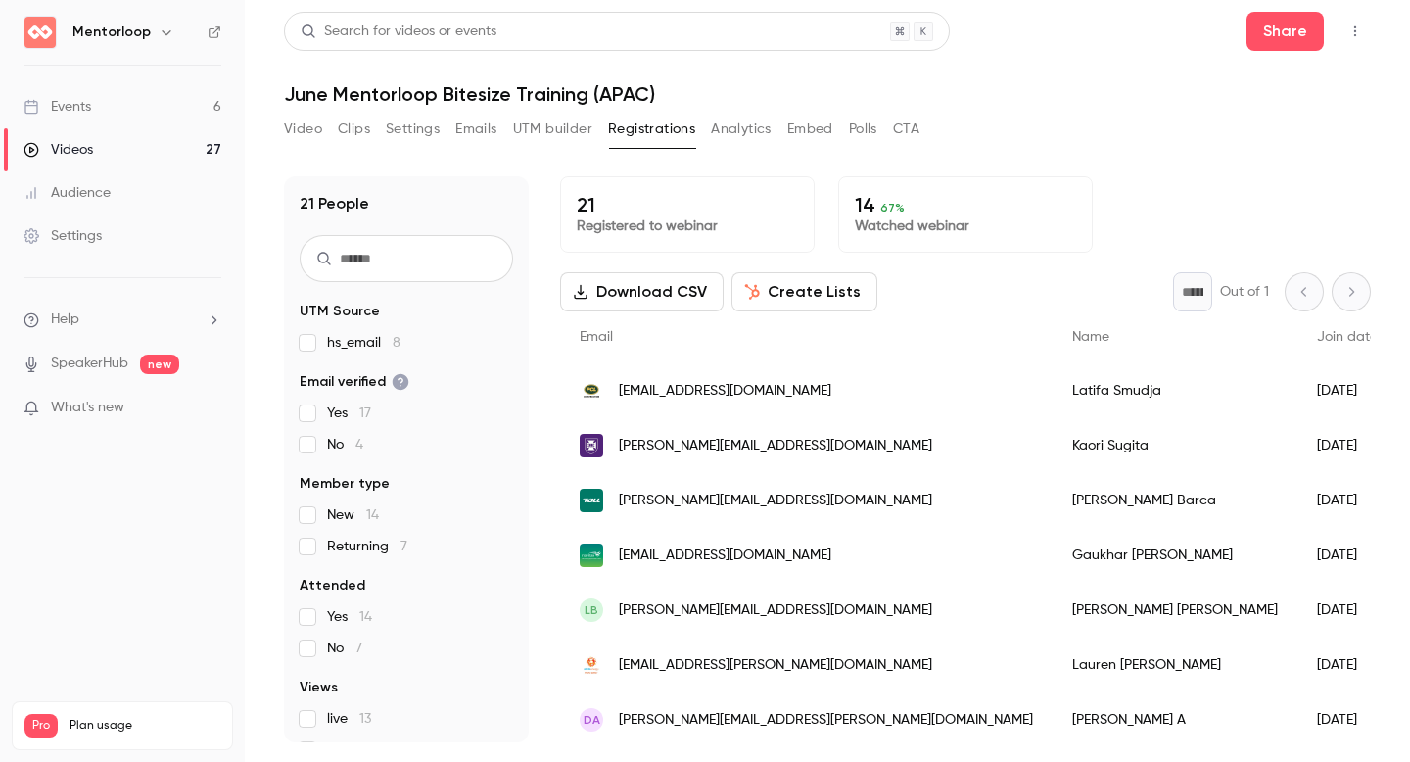
click at [776, 282] on button "Create Lists" at bounding box center [805, 291] width 146 height 39
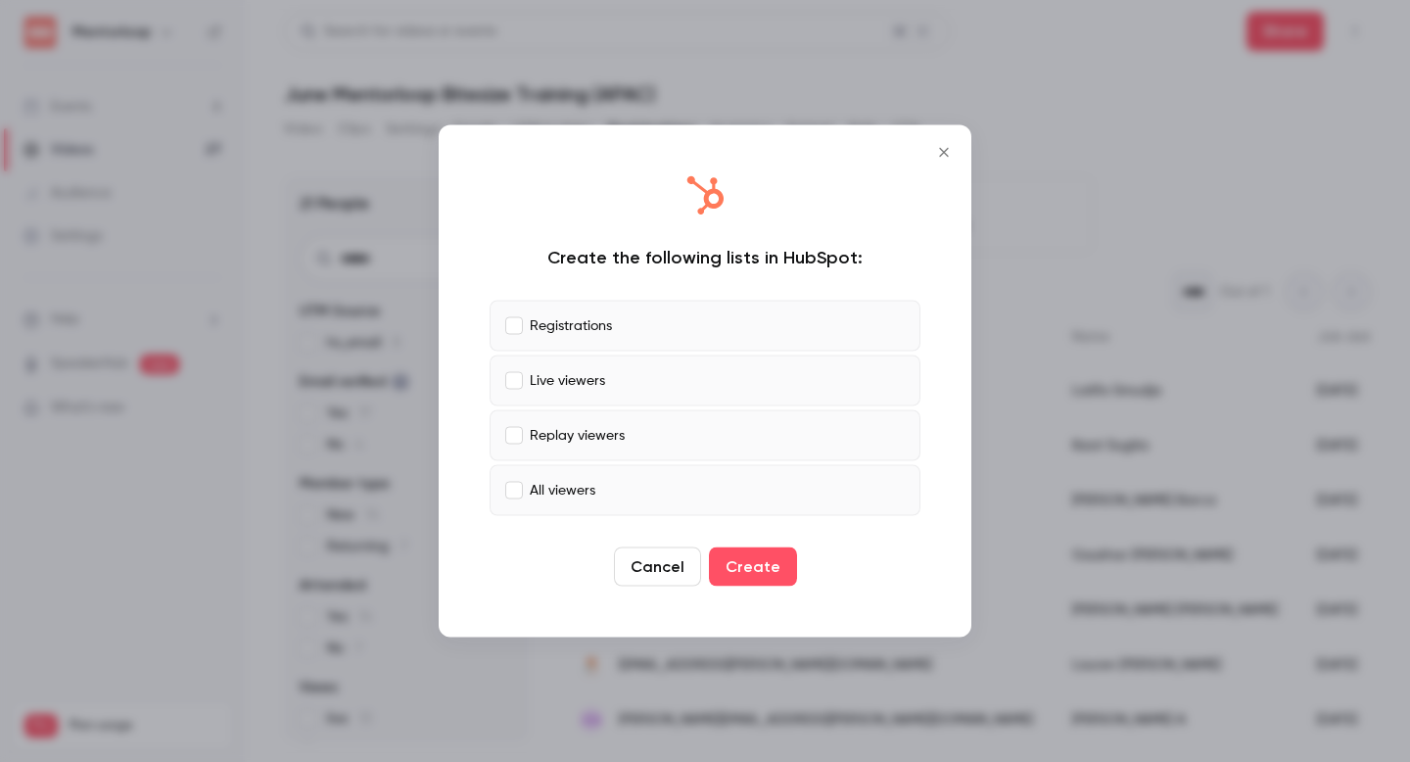
click at [548, 494] on p "All viewers" at bounding box center [563, 490] width 66 height 21
click at [780, 561] on button "Create" at bounding box center [753, 566] width 88 height 39
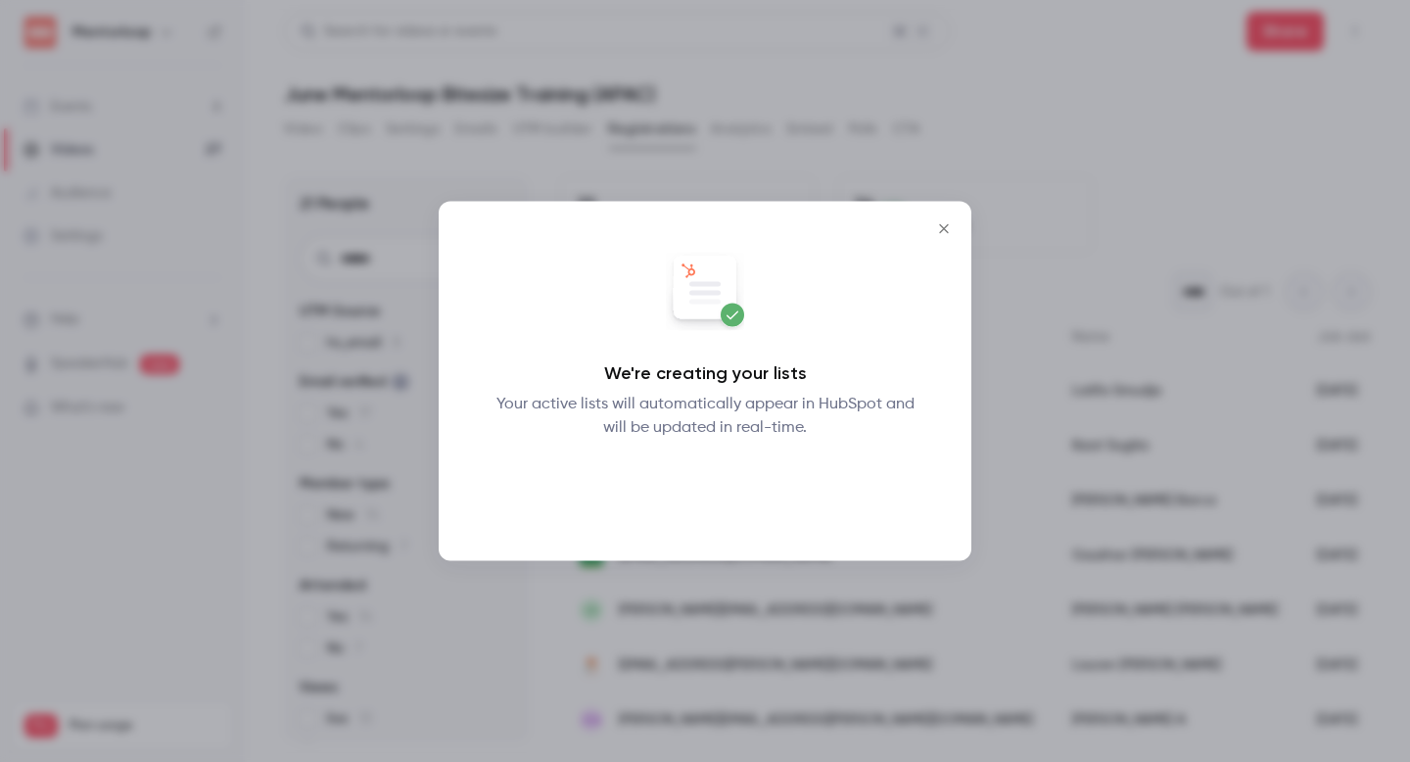
click at [726, 500] on button "Okay" at bounding box center [705, 490] width 71 height 39
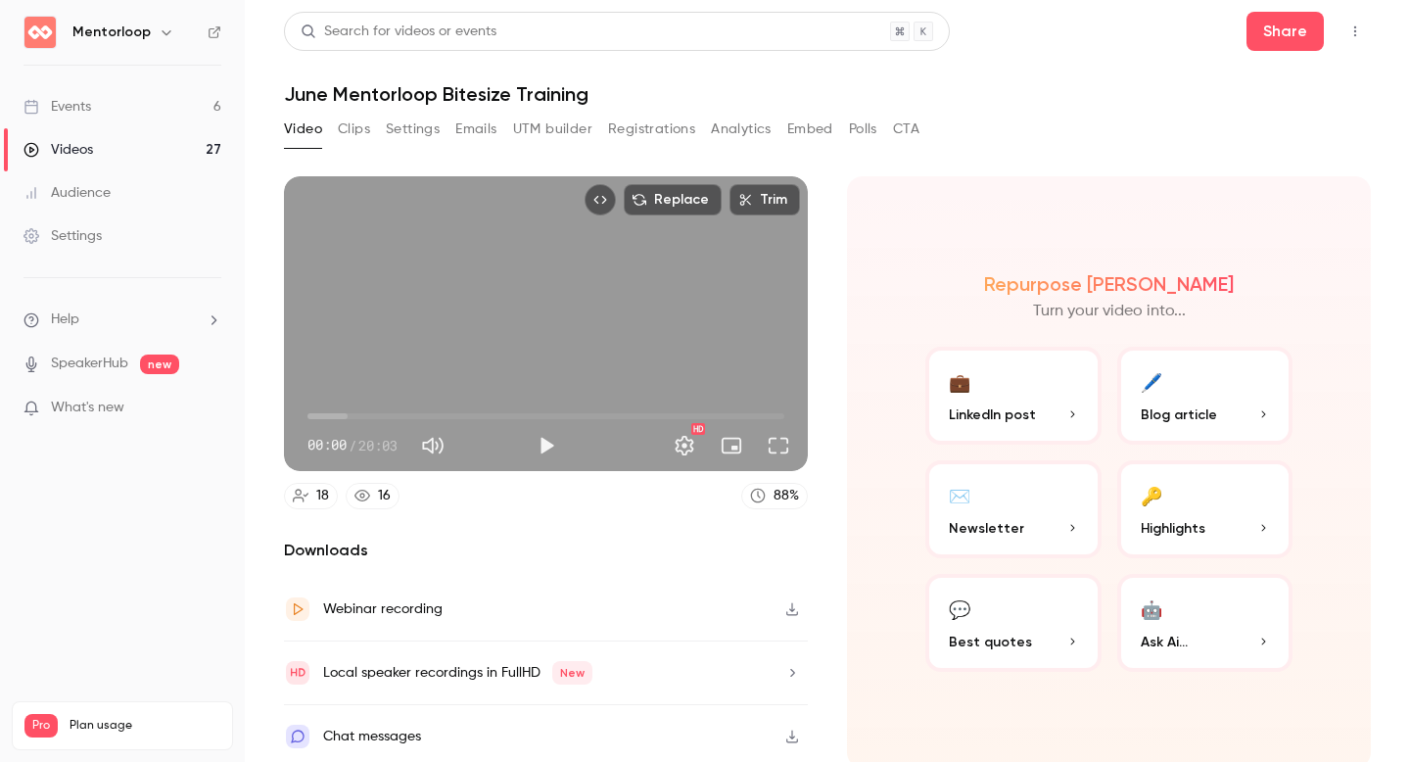
click at [645, 128] on button "Registrations" at bounding box center [651, 129] width 87 height 31
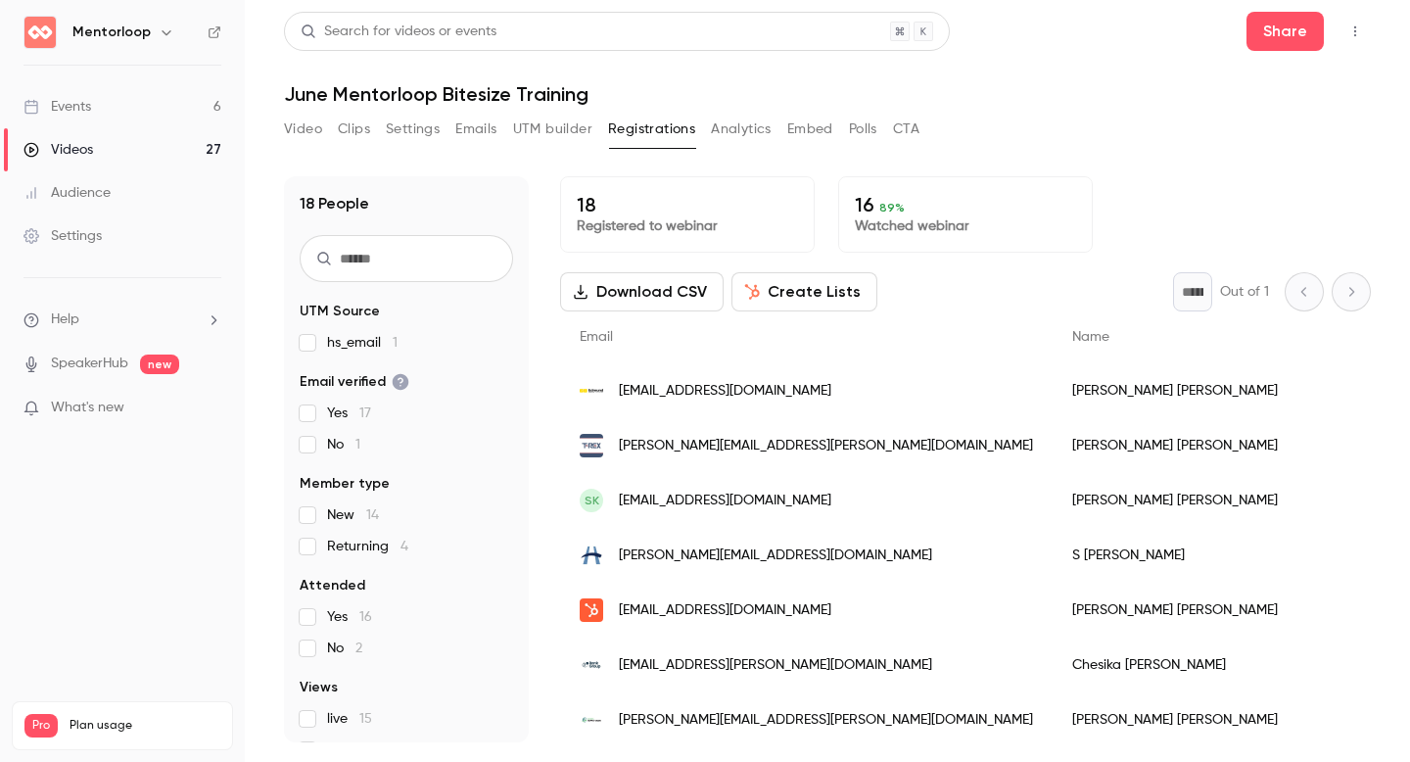
click at [783, 299] on button "Create Lists" at bounding box center [805, 291] width 146 height 39
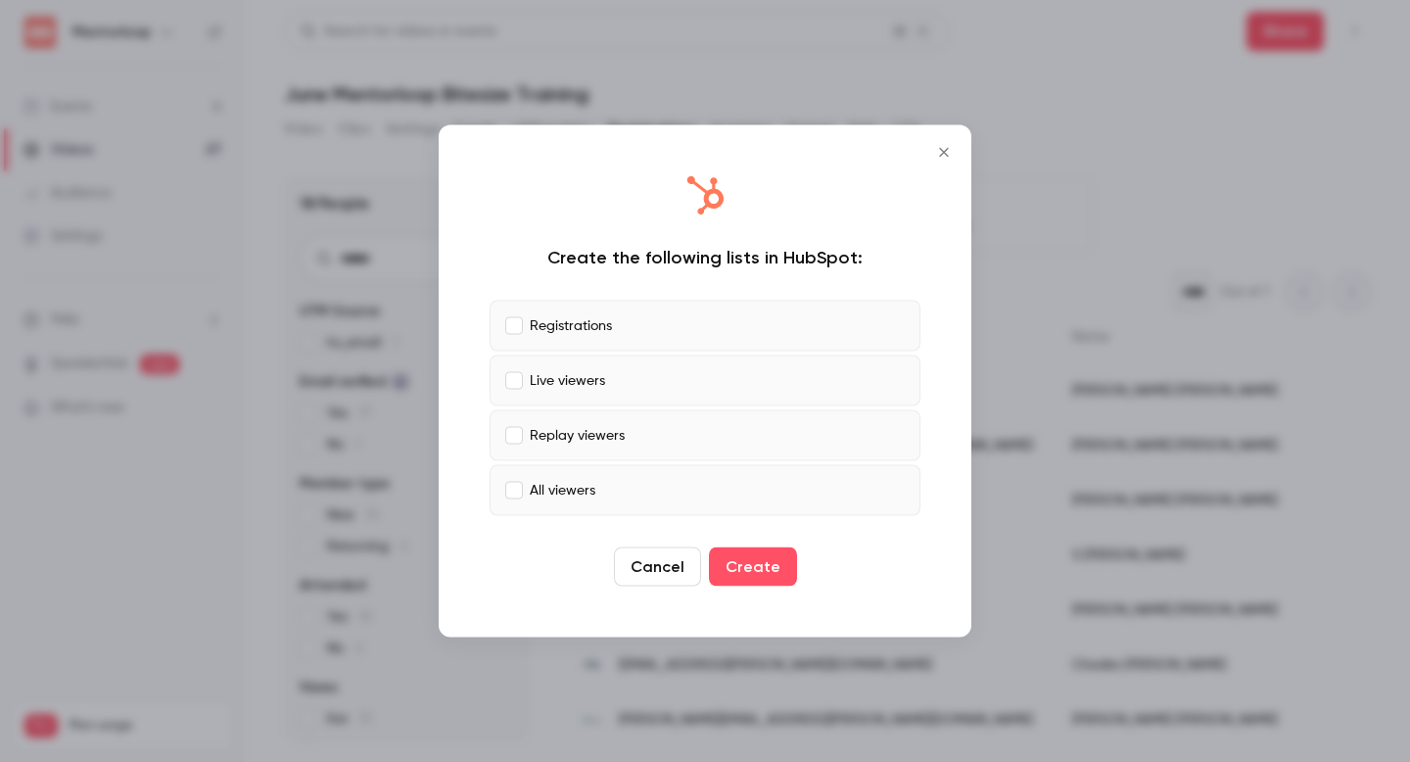
click at [599, 484] on label "All viewers" at bounding box center [705, 490] width 431 height 51
click at [746, 567] on button "Create" at bounding box center [753, 566] width 88 height 39
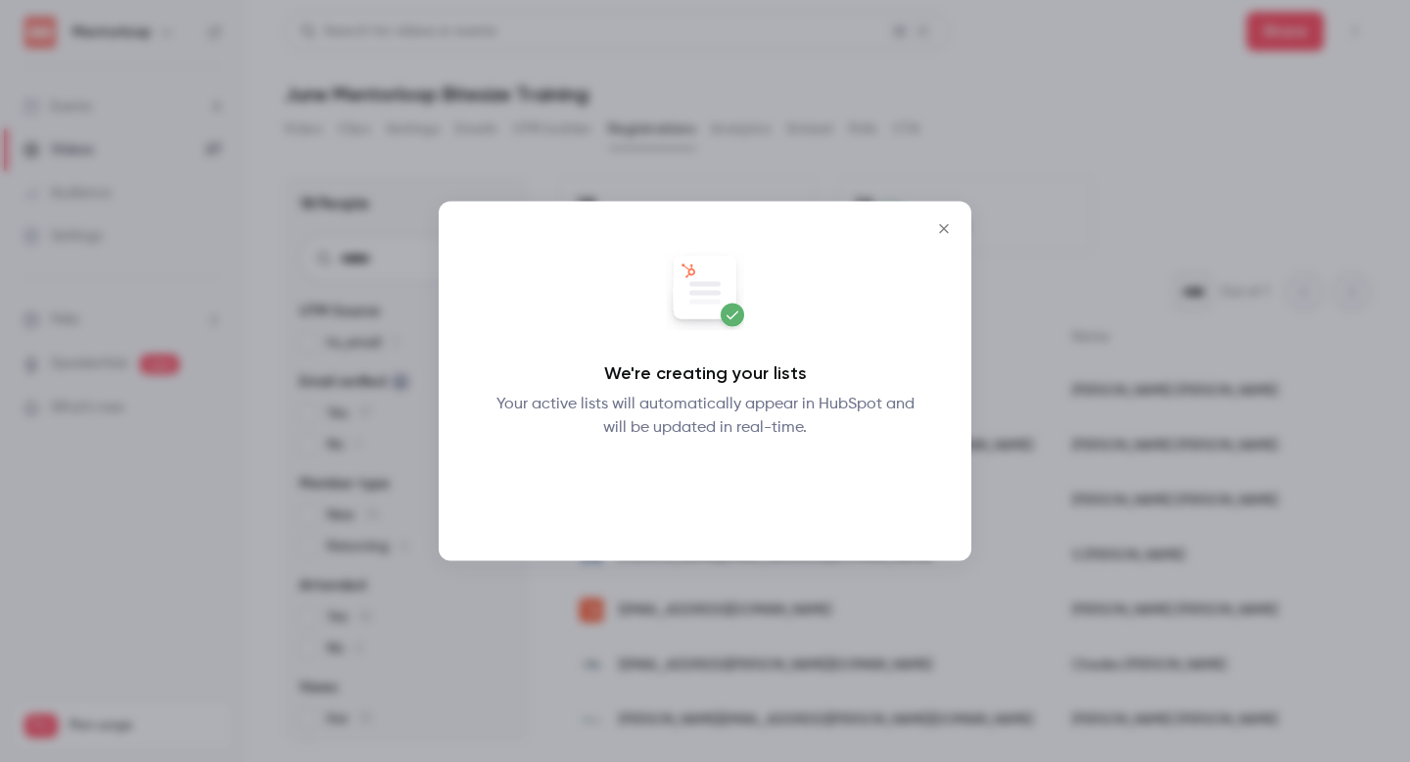
click at [714, 498] on button "Okay" at bounding box center [705, 490] width 71 height 39
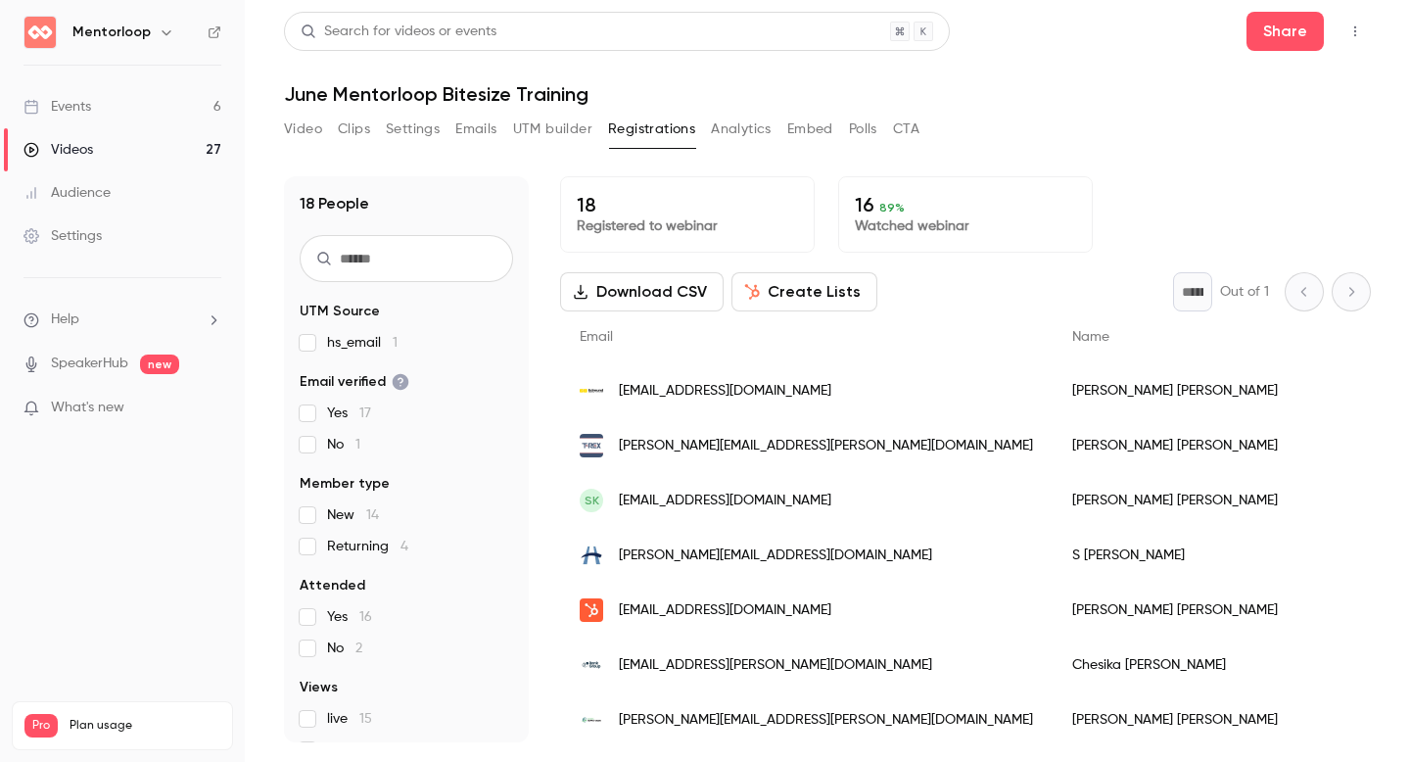
click at [298, 134] on button "Video" at bounding box center [303, 129] width 38 height 31
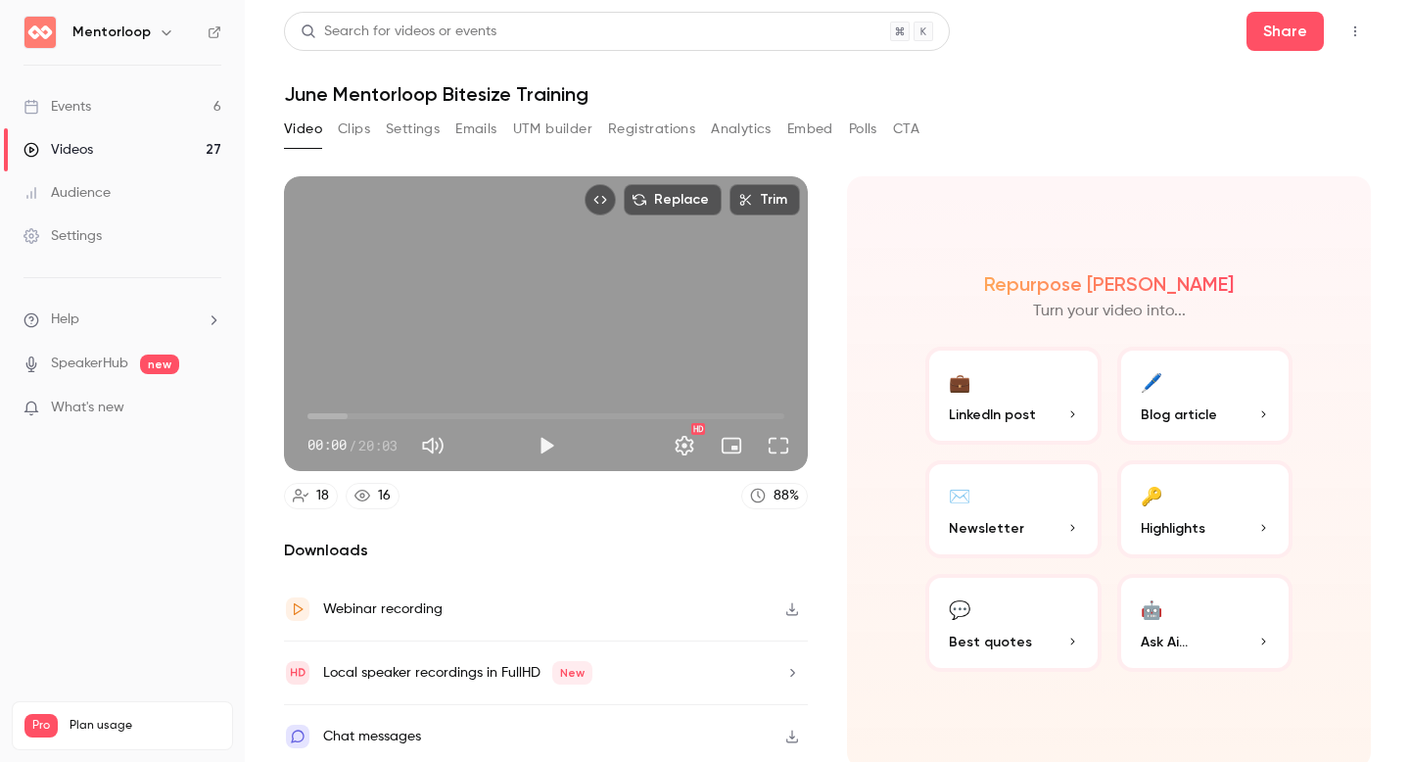
click at [786, 606] on icon "button" at bounding box center [792, 609] width 16 height 14
click at [777, 601] on button "button" at bounding box center [792, 608] width 31 height 31
click at [638, 126] on button "Registrations" at bounding box center [651, 129] width 87 height 31
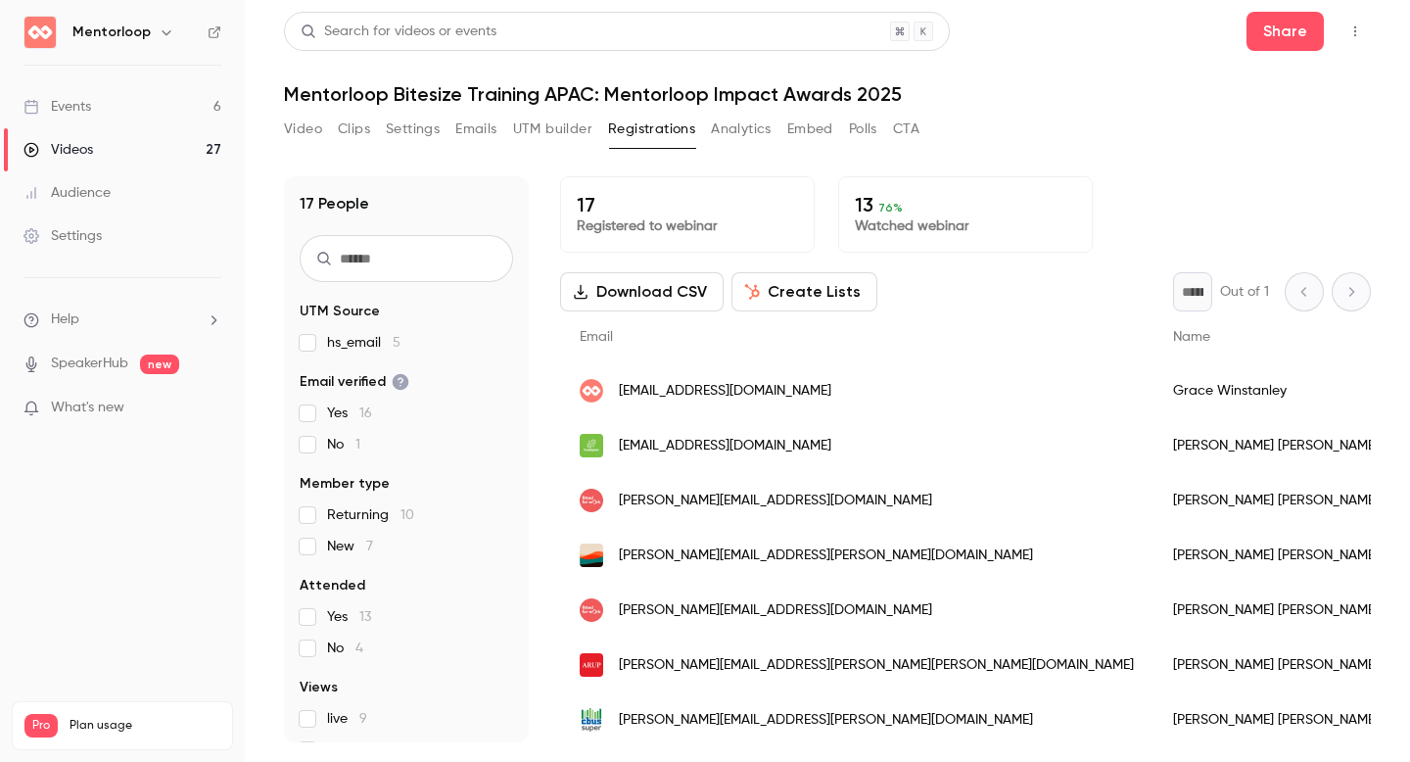
click at [800, 292] on button "Create Lists" at bounding box center [805, 291] width 146 height 39
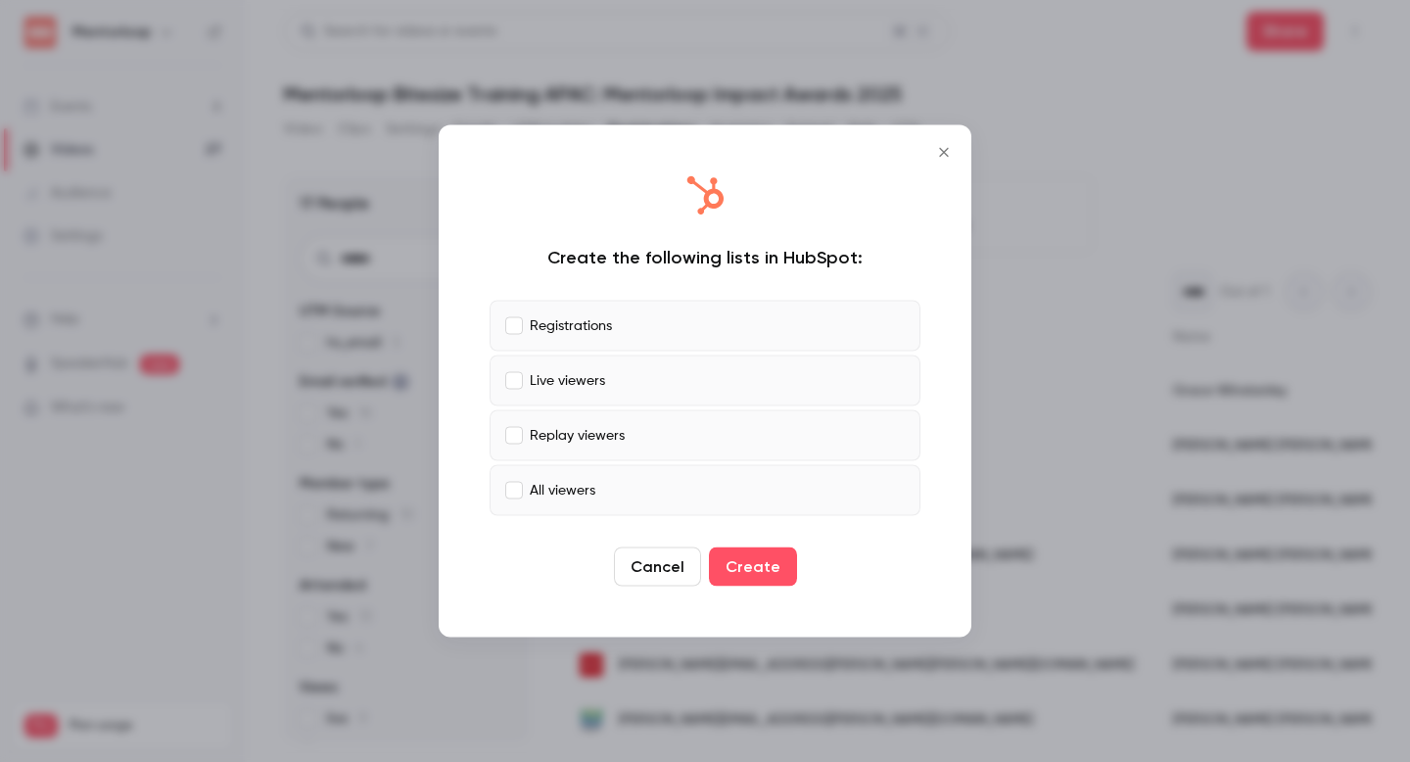
click at [592, 484] on p "All viewers" at bounding box center [563, 490] width 66 height 21
click at [756, 561] on button "Create" at bounding box center [753, 566] width 88 height 39
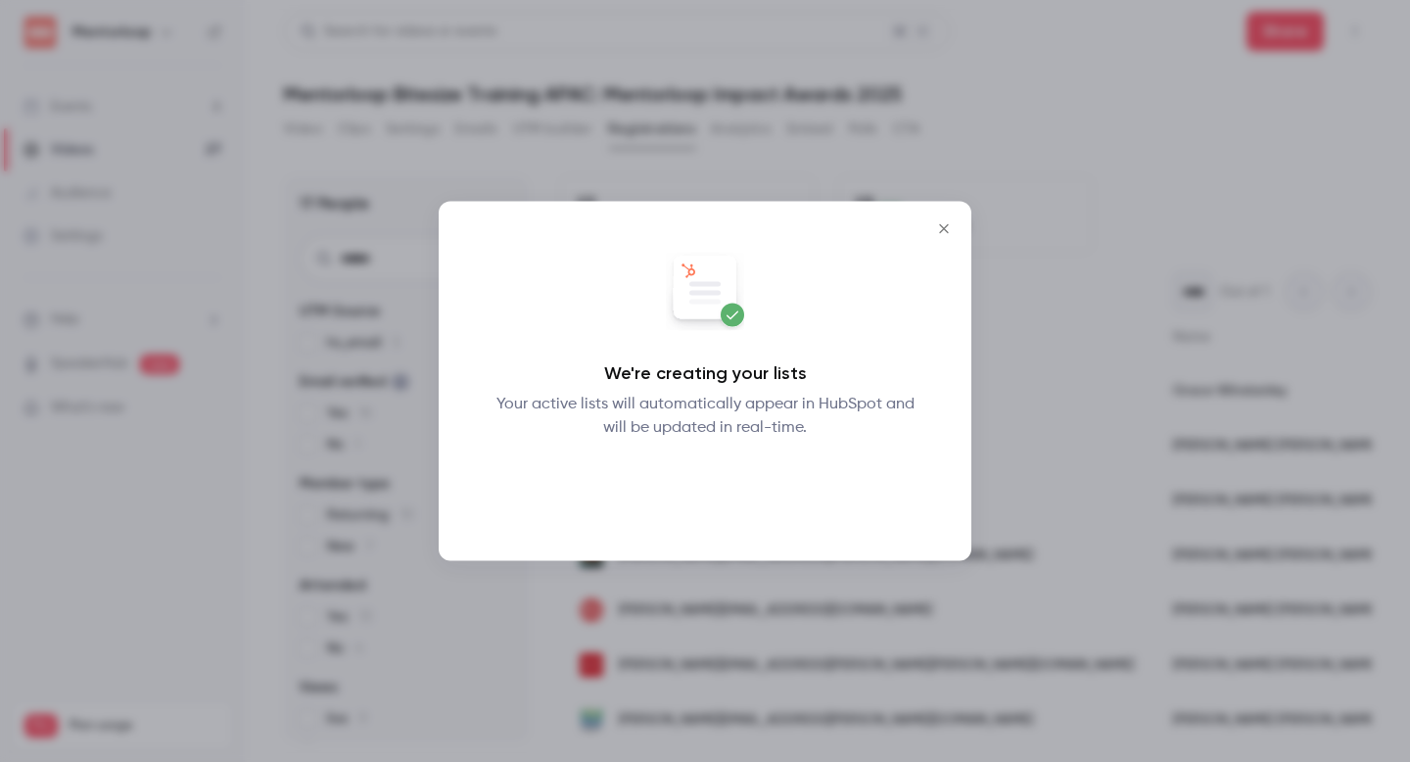
click at [694, 507] on button "Okay" at bounding box center [705, 490] width 71 height 39
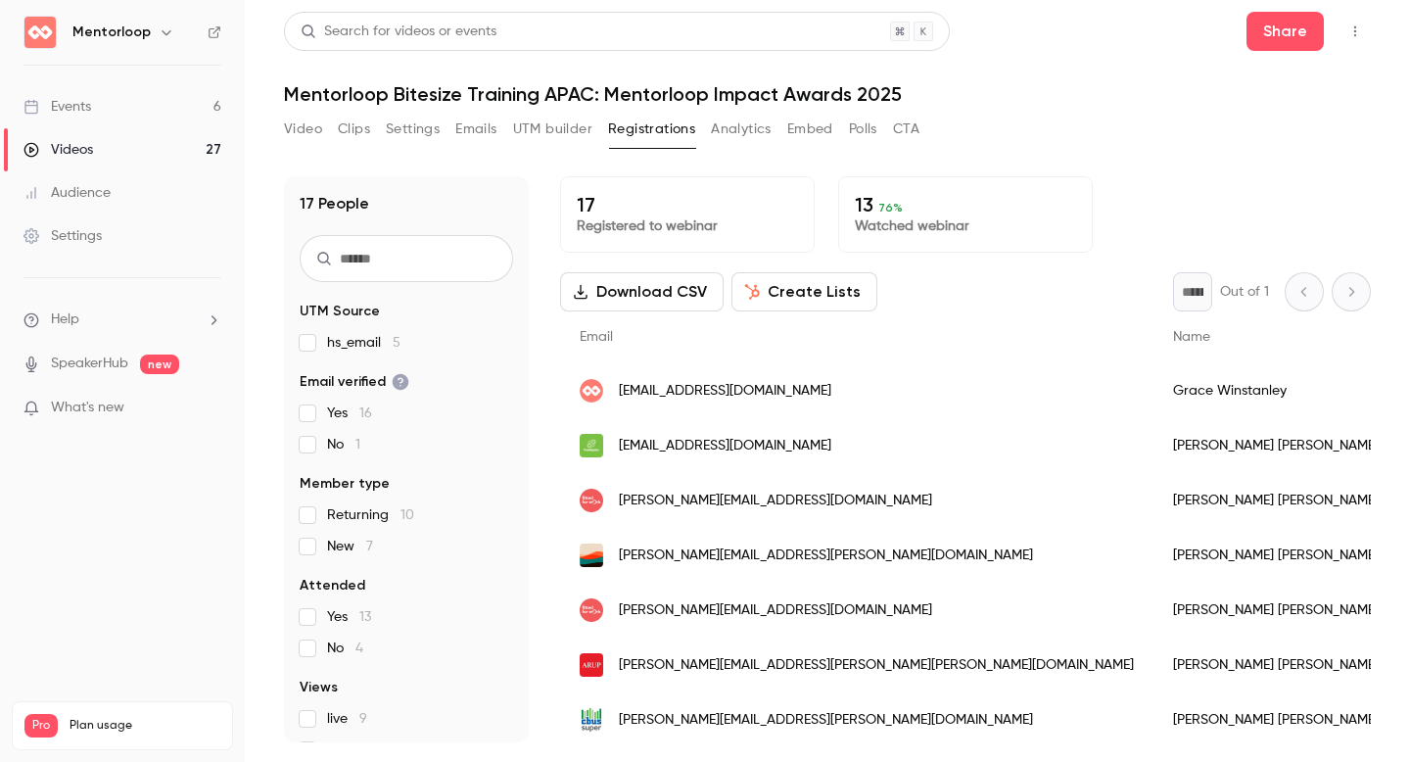
click at [130, 404] on p "What's new" at bounding box center [107, 408] width 166 height 21
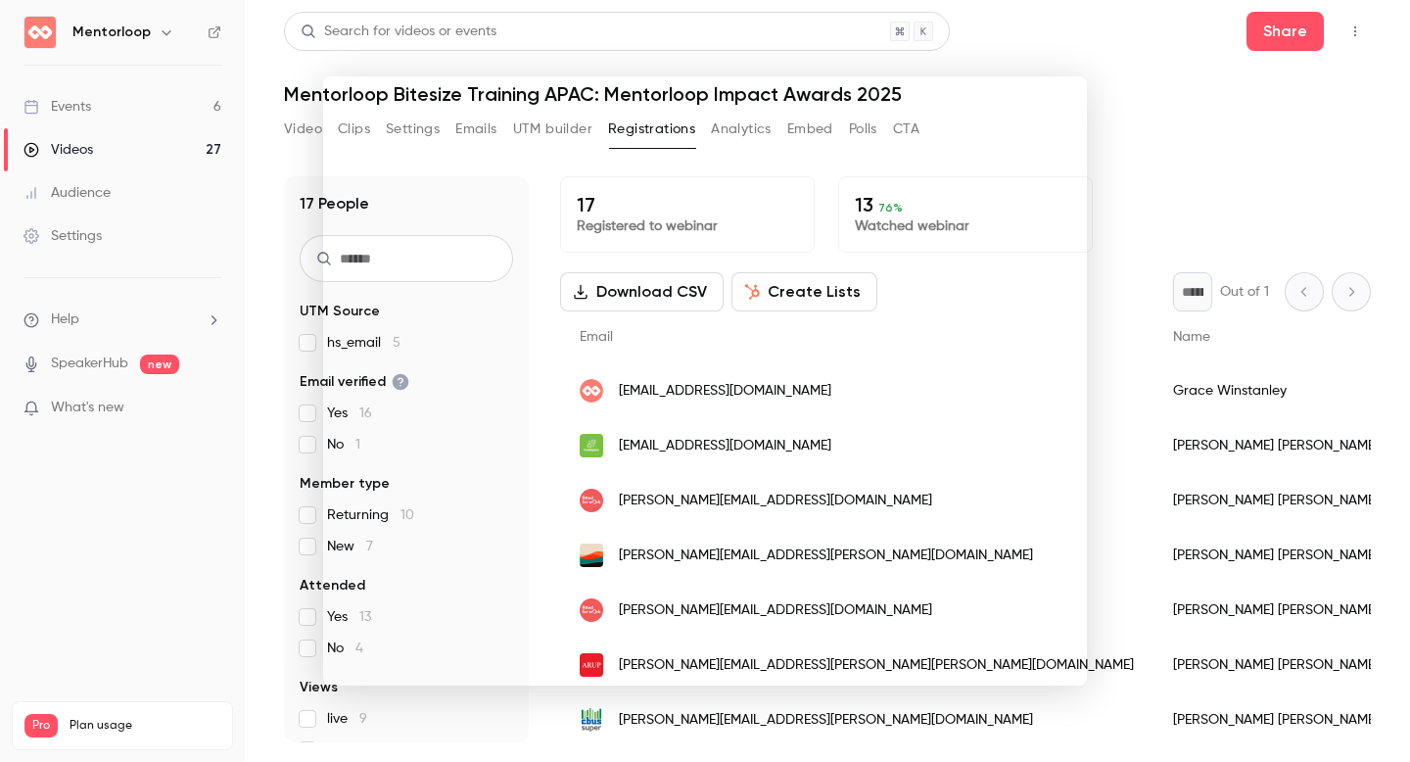
click at [1302, 159] on div at bounding box center [705, 381] width 1410 height 762
